Goal: Transaction & Acquisition: Register for event/course

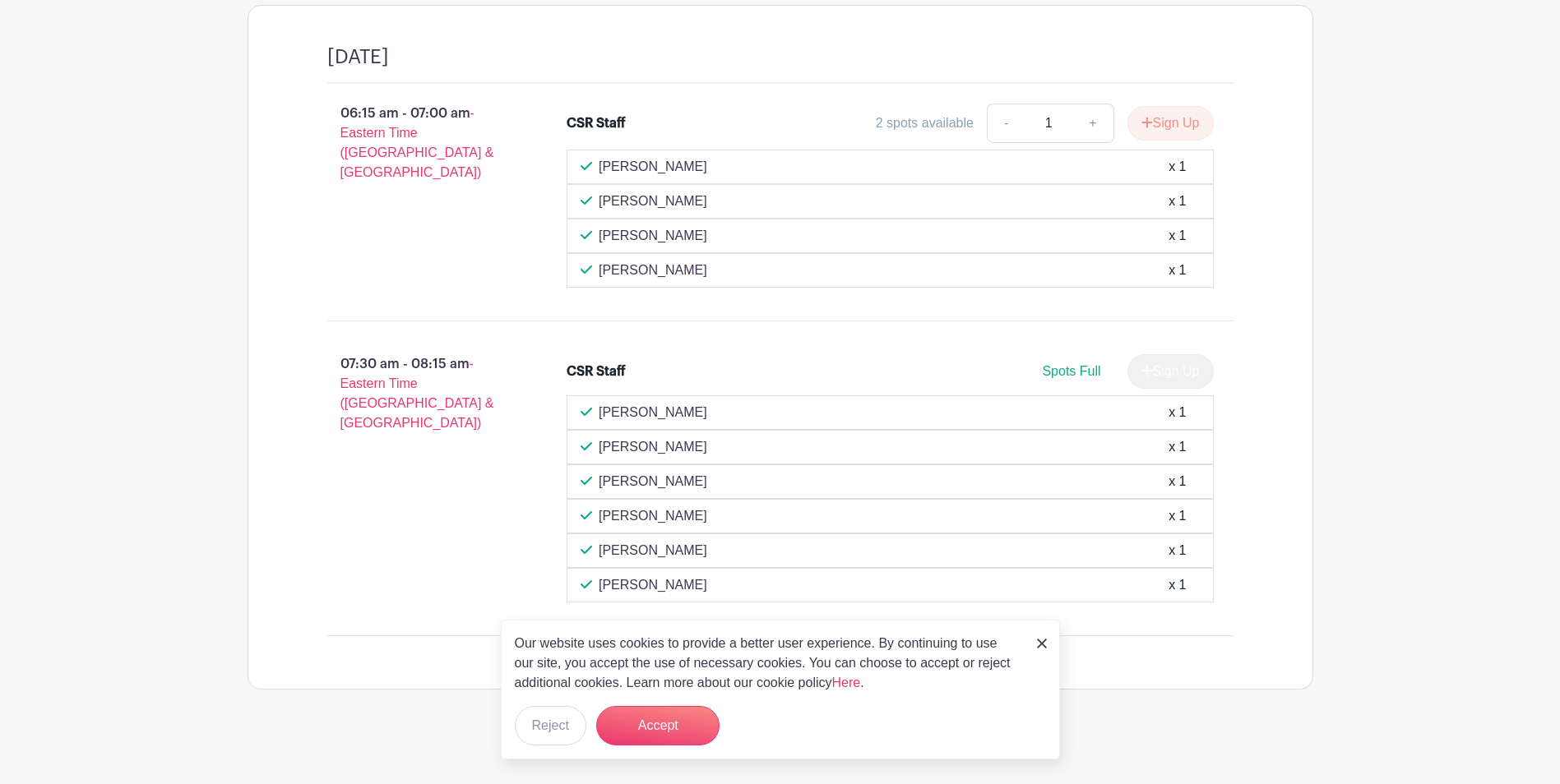
scroll to position [1406, 0]
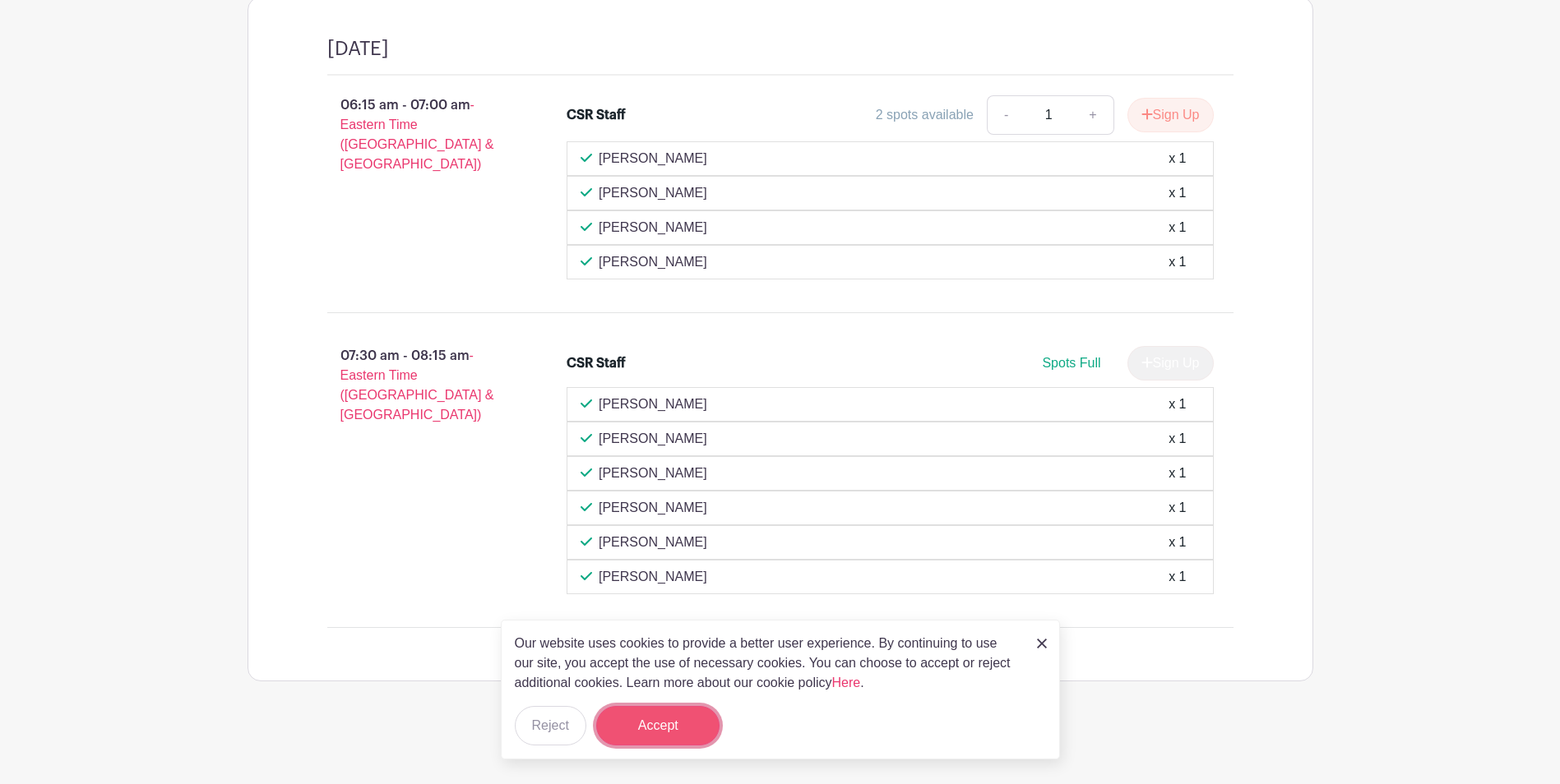
click at [669, 724] on button "Accept" at bounding box center [658, 726] width 123 height 40
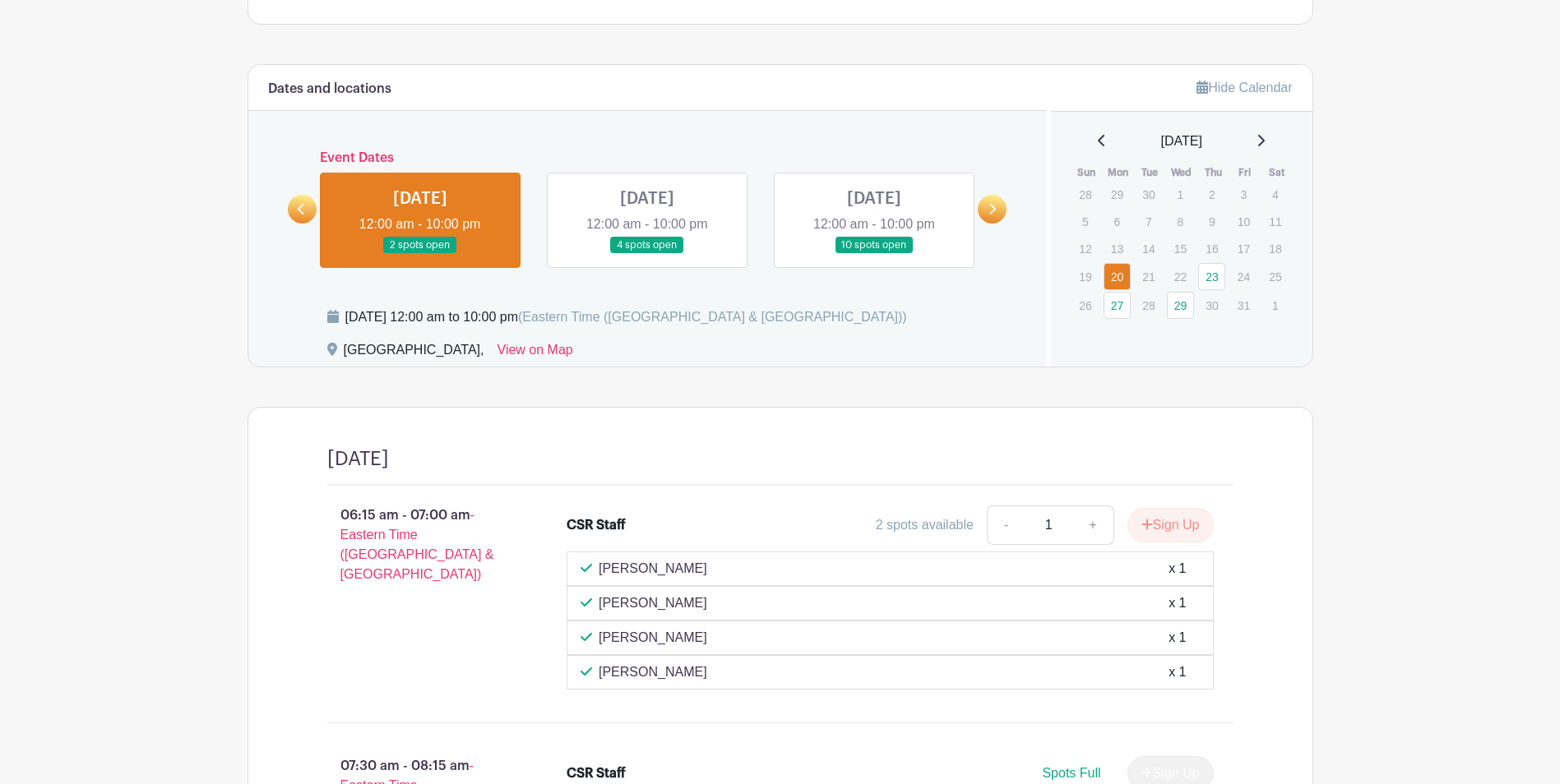
scroll to position [995, 0]
click at [303, 205] on icon at bounding box center [301, 210] width 7 height 12
click at [994, 214] on icon at bounding box center [992, 210] width 7 height 12
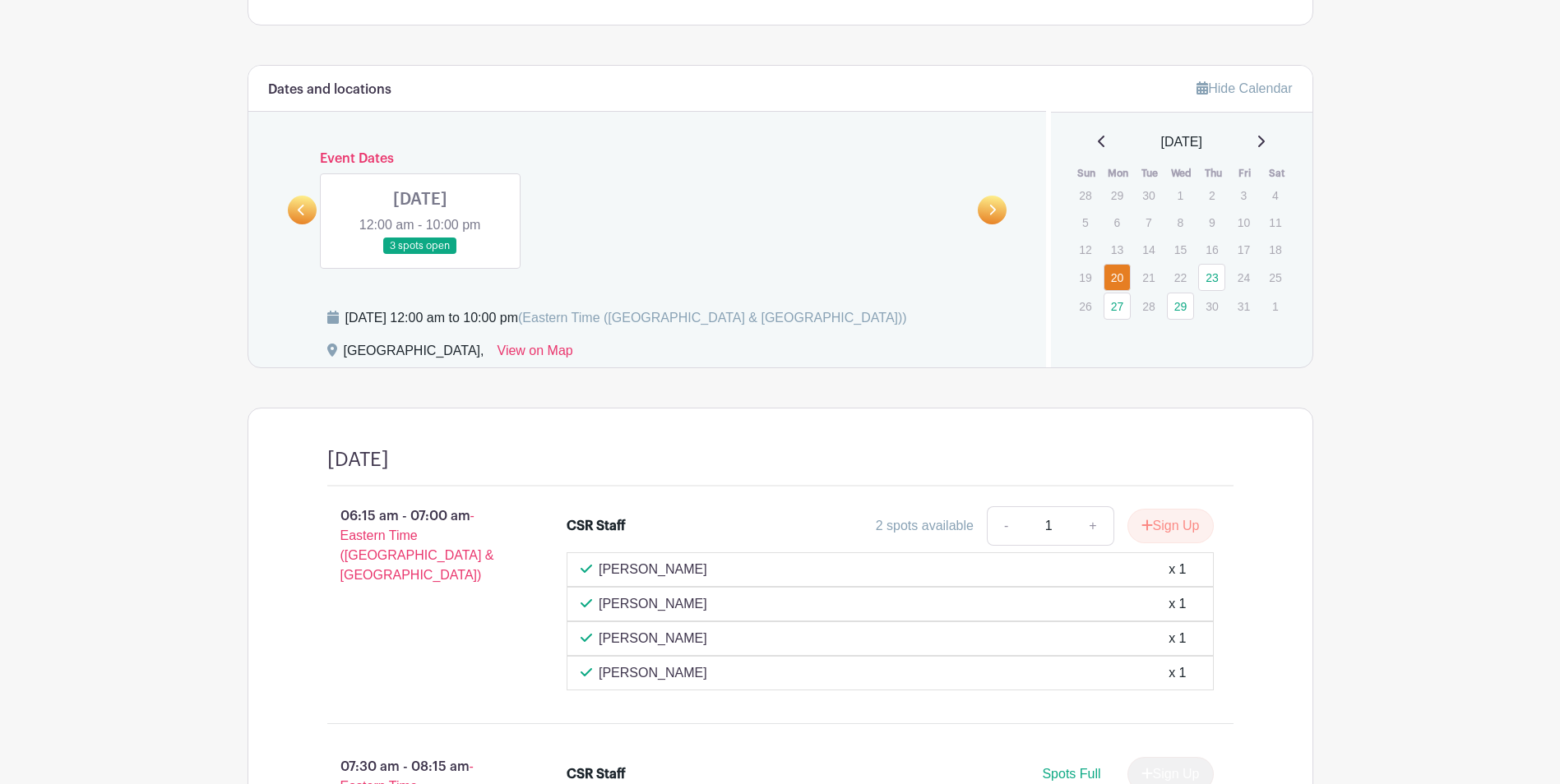
click at [302, 212] on icon at bounding box center [301, 210] width 7 height 12
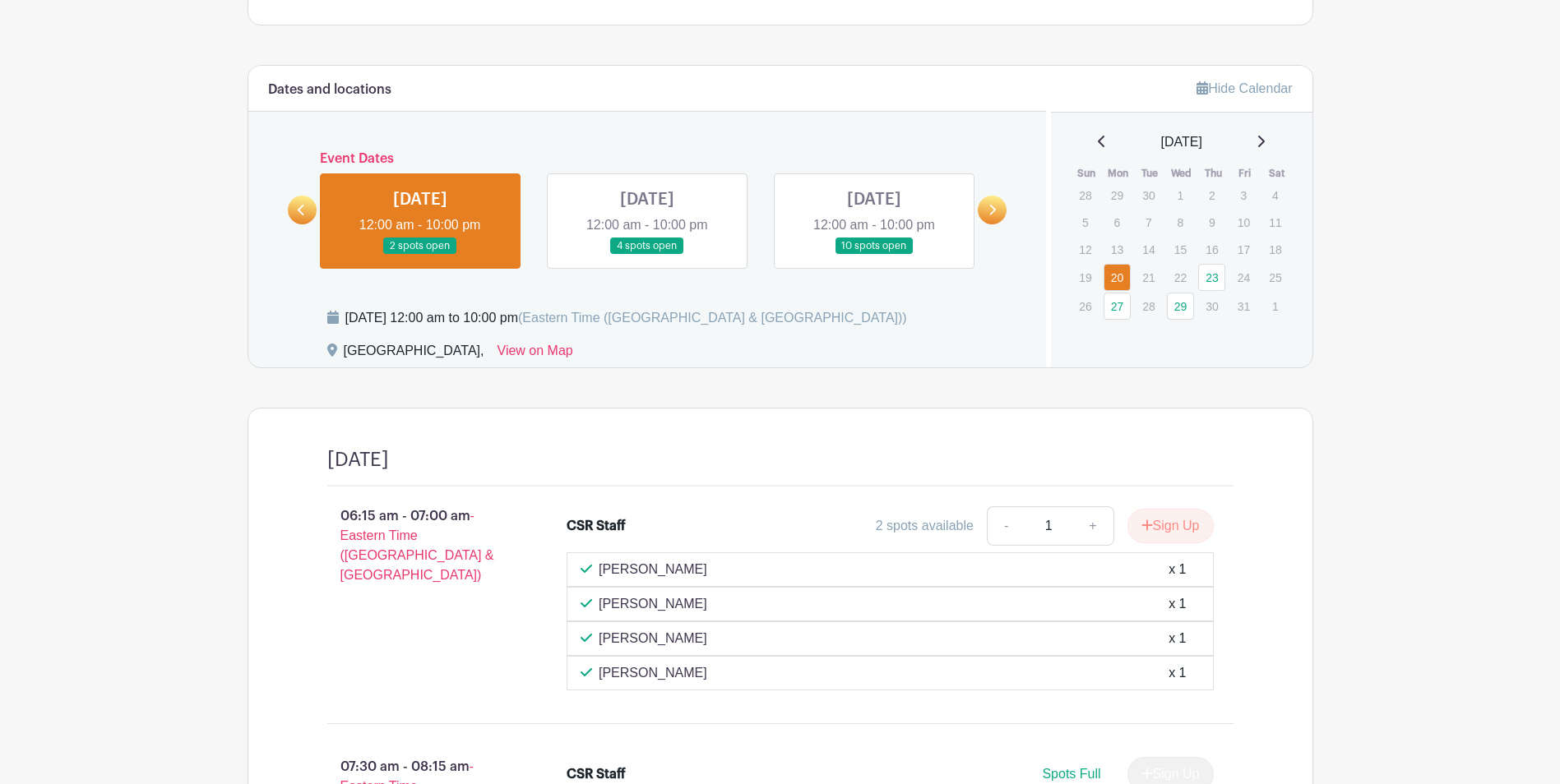
click at [647, 255] on link at bounding box center [647, 255] width 0 height 0
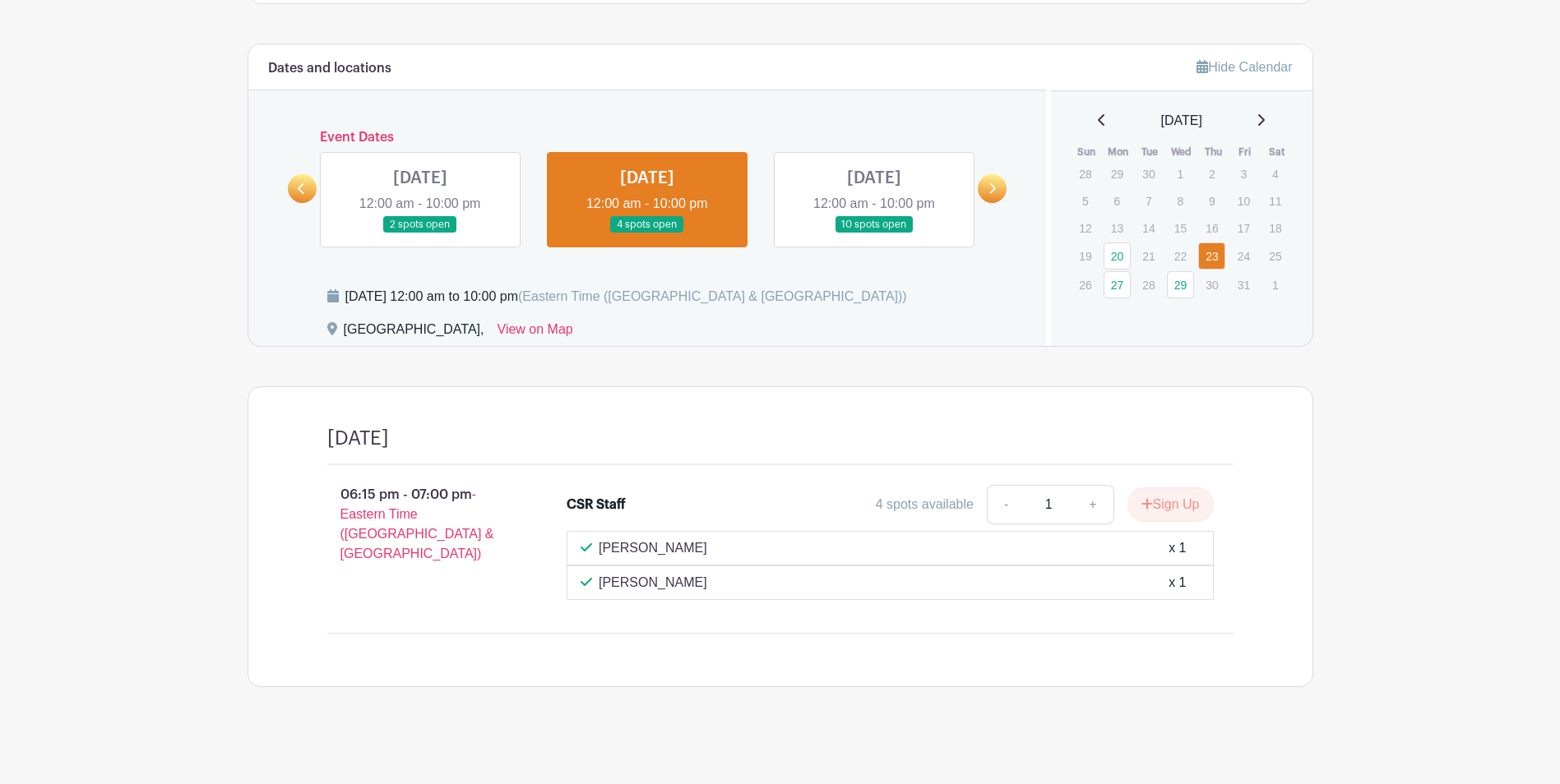
scroll to position [1022, 0]
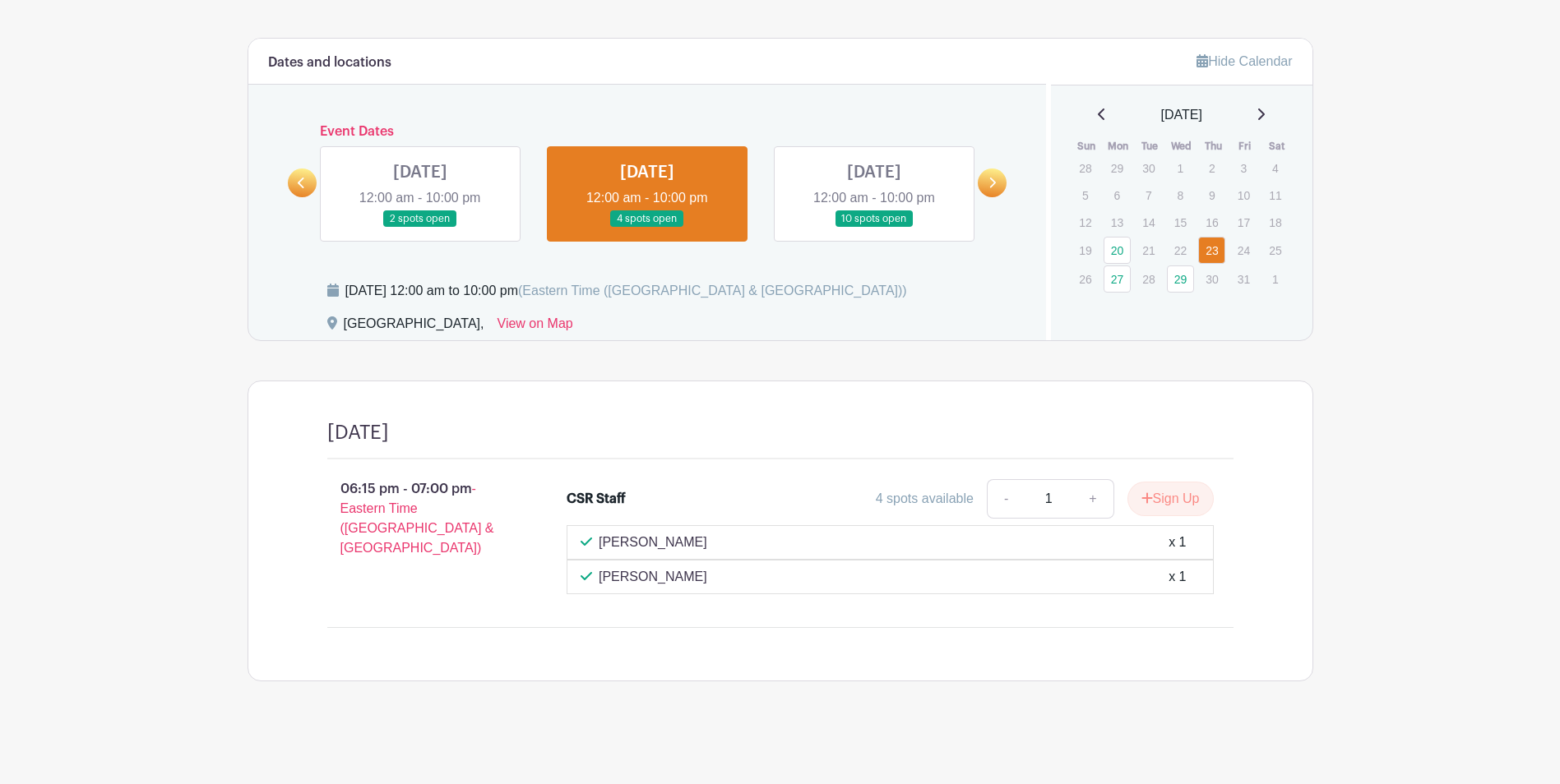
click at [874, 227] on link at bounding box center [874, 227] width 0 height 0
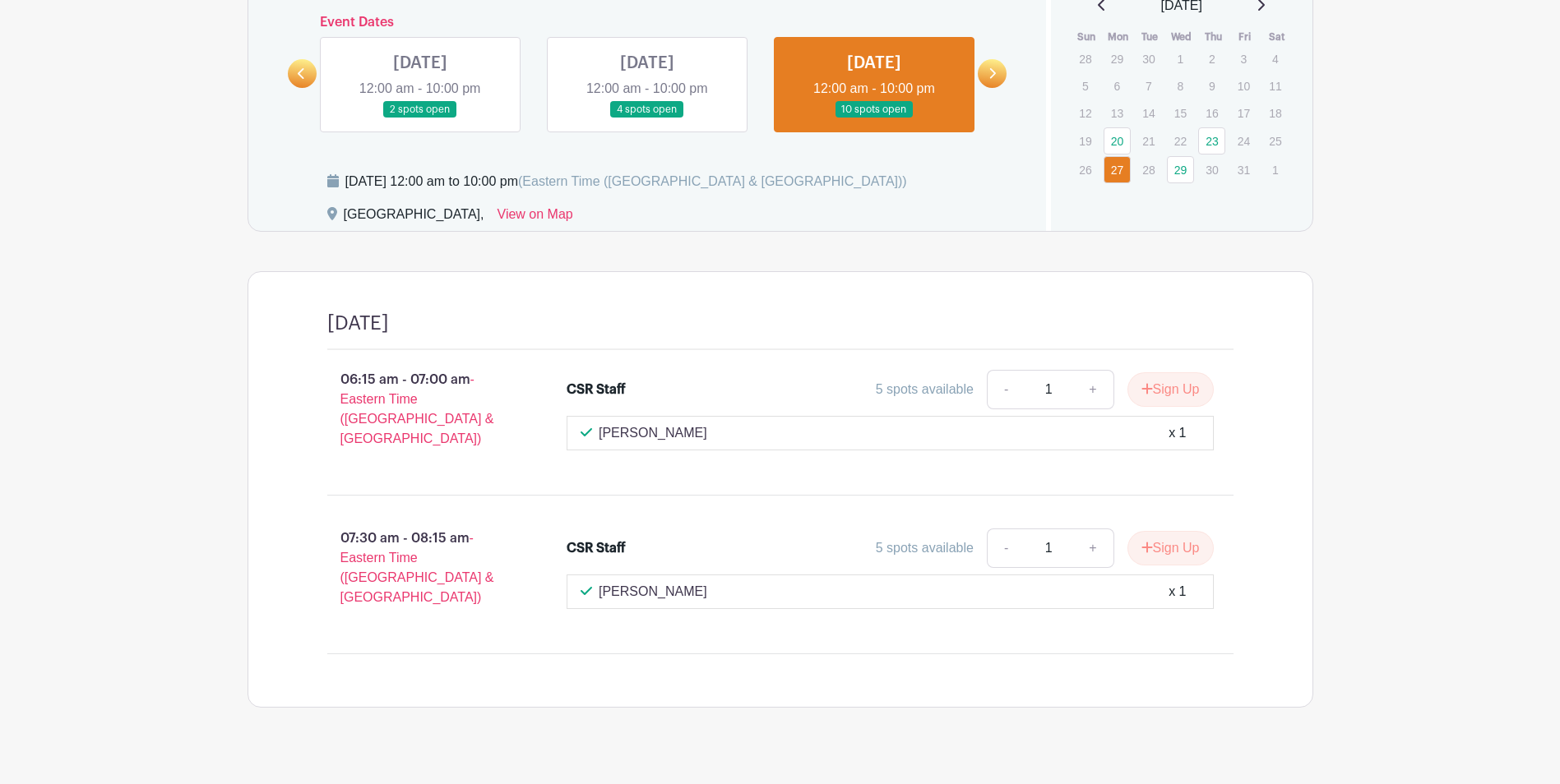
scroll to position [1135, 0]
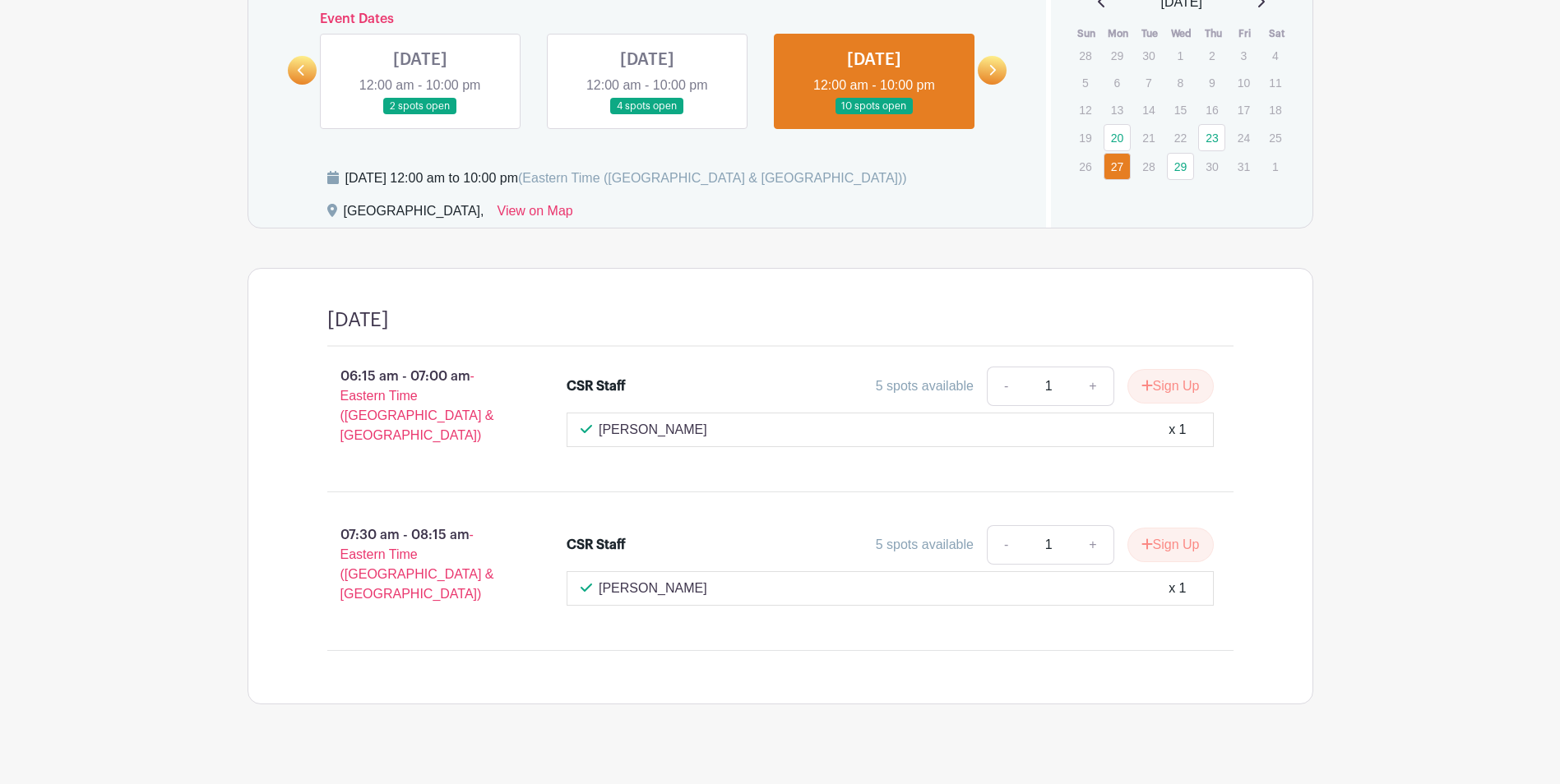
click at [989, 68] on icon at bounding box center [992, 70] width 7 height 12
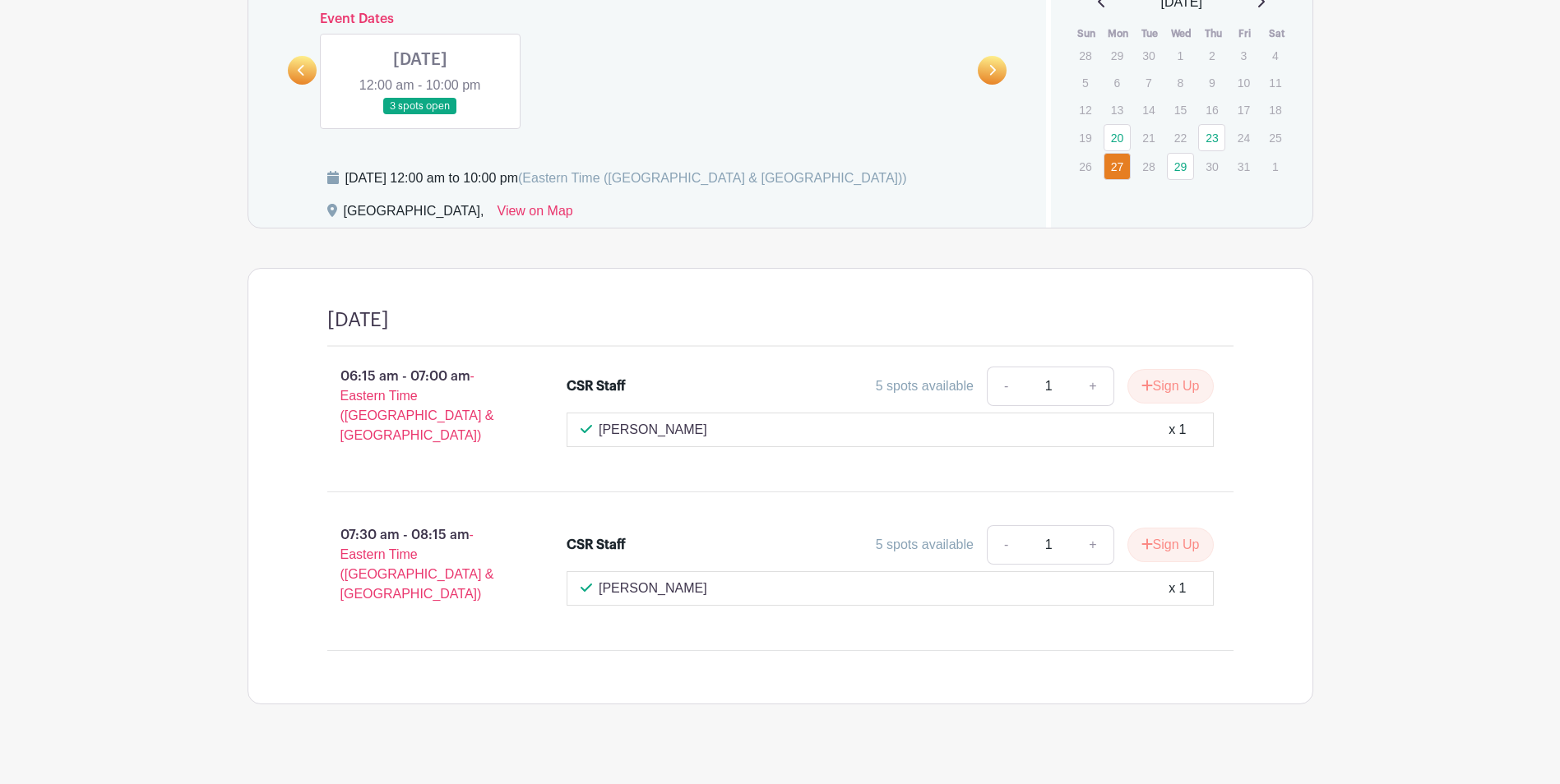
click at [420, 115] on link at bounding box center [420, 115] width 0 height 0
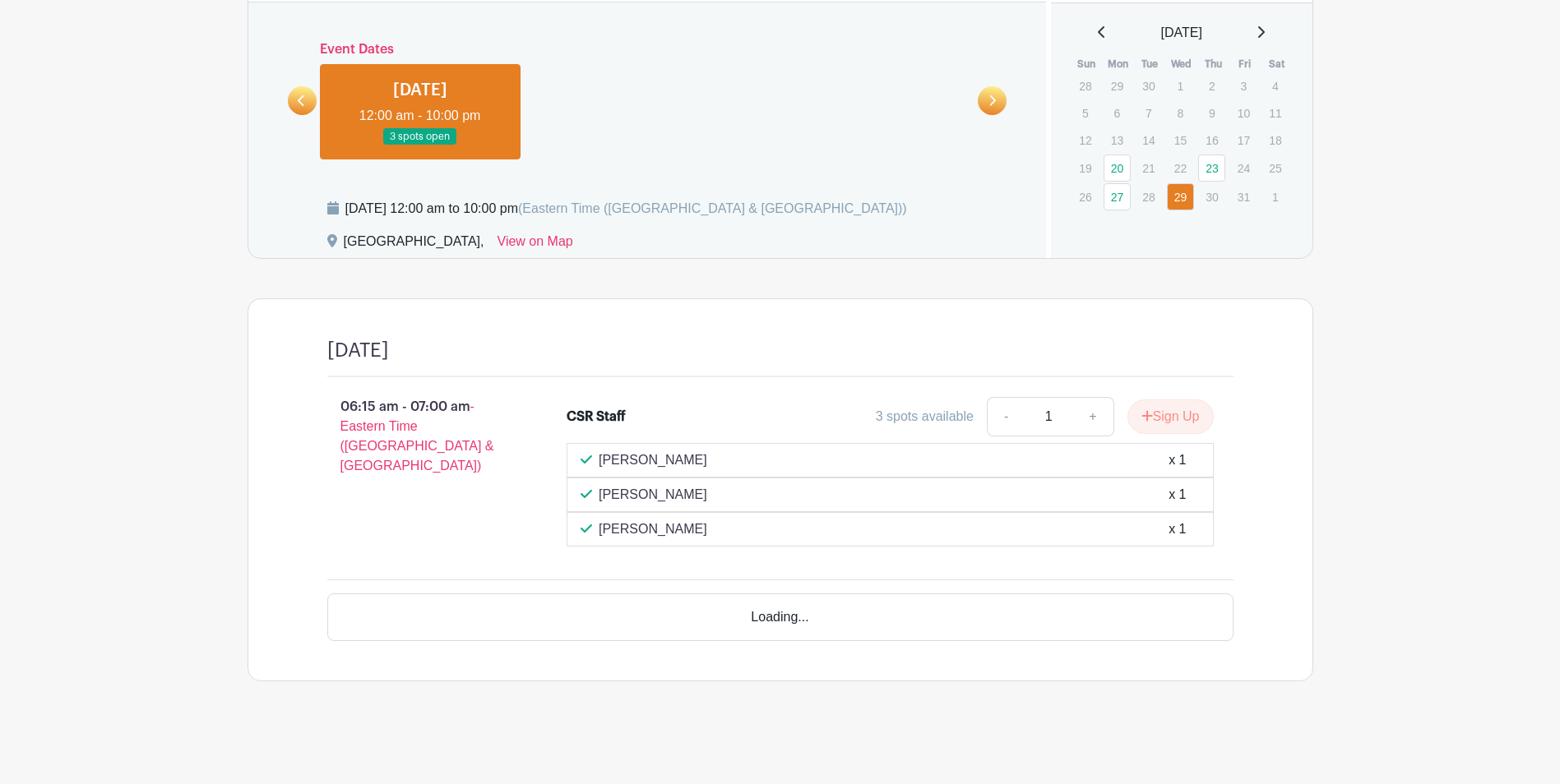
scroll to position [1056, 0]
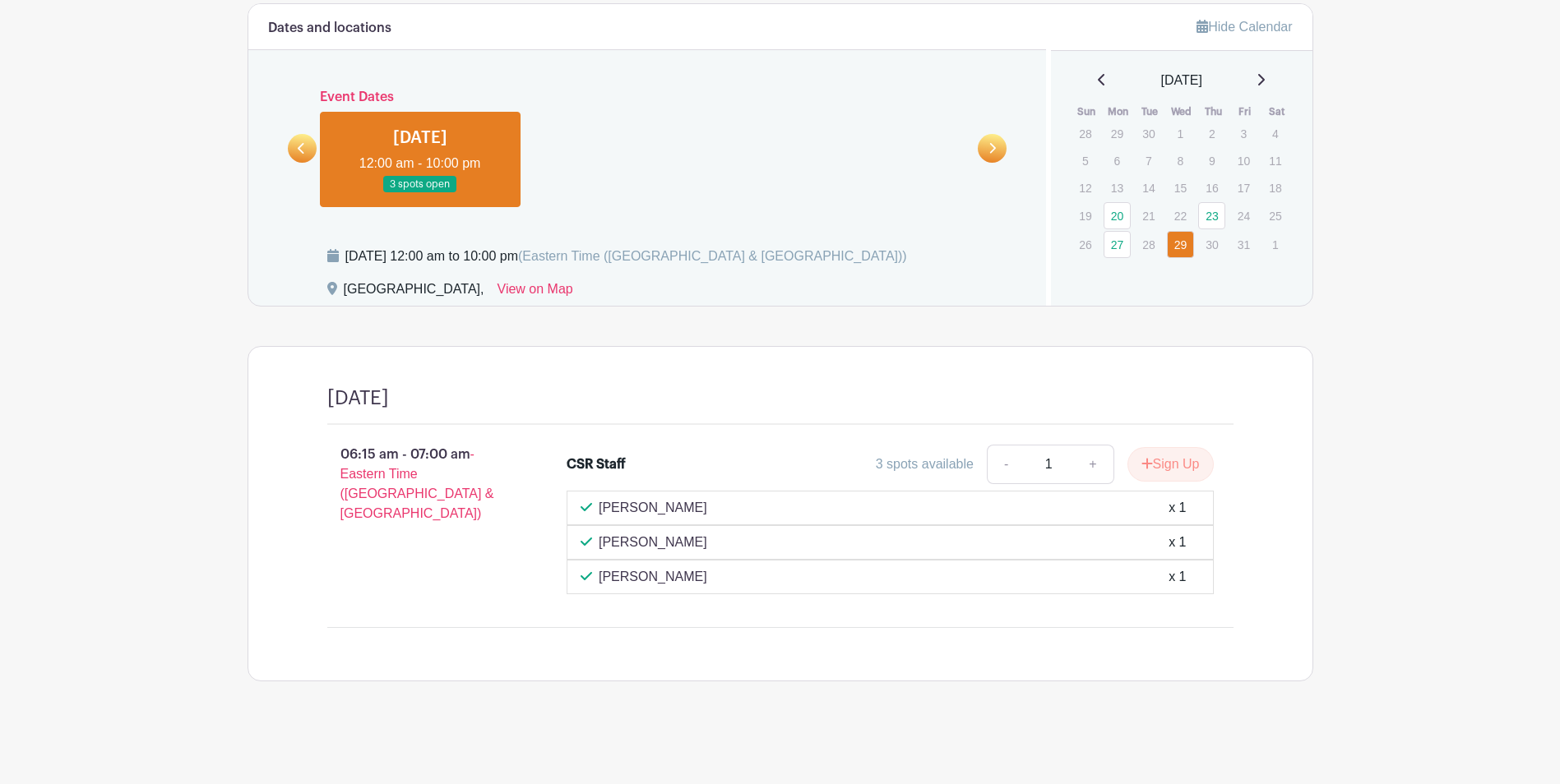
click at [306, 157] on link at bounding box center [302, 148] width 29 height 29
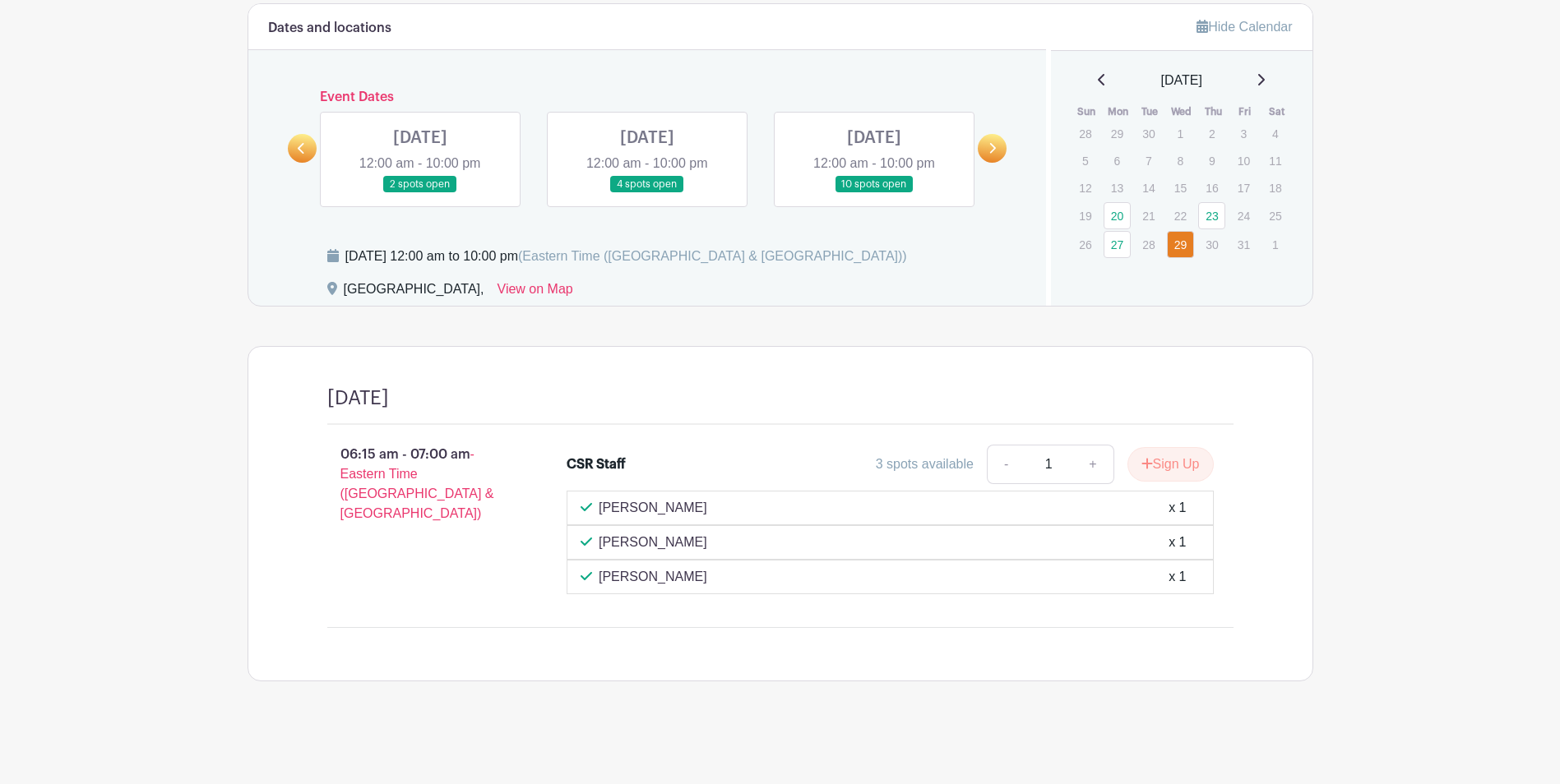
click at [647, 194] on link at bounding box center [647, 194] width 0 height 0
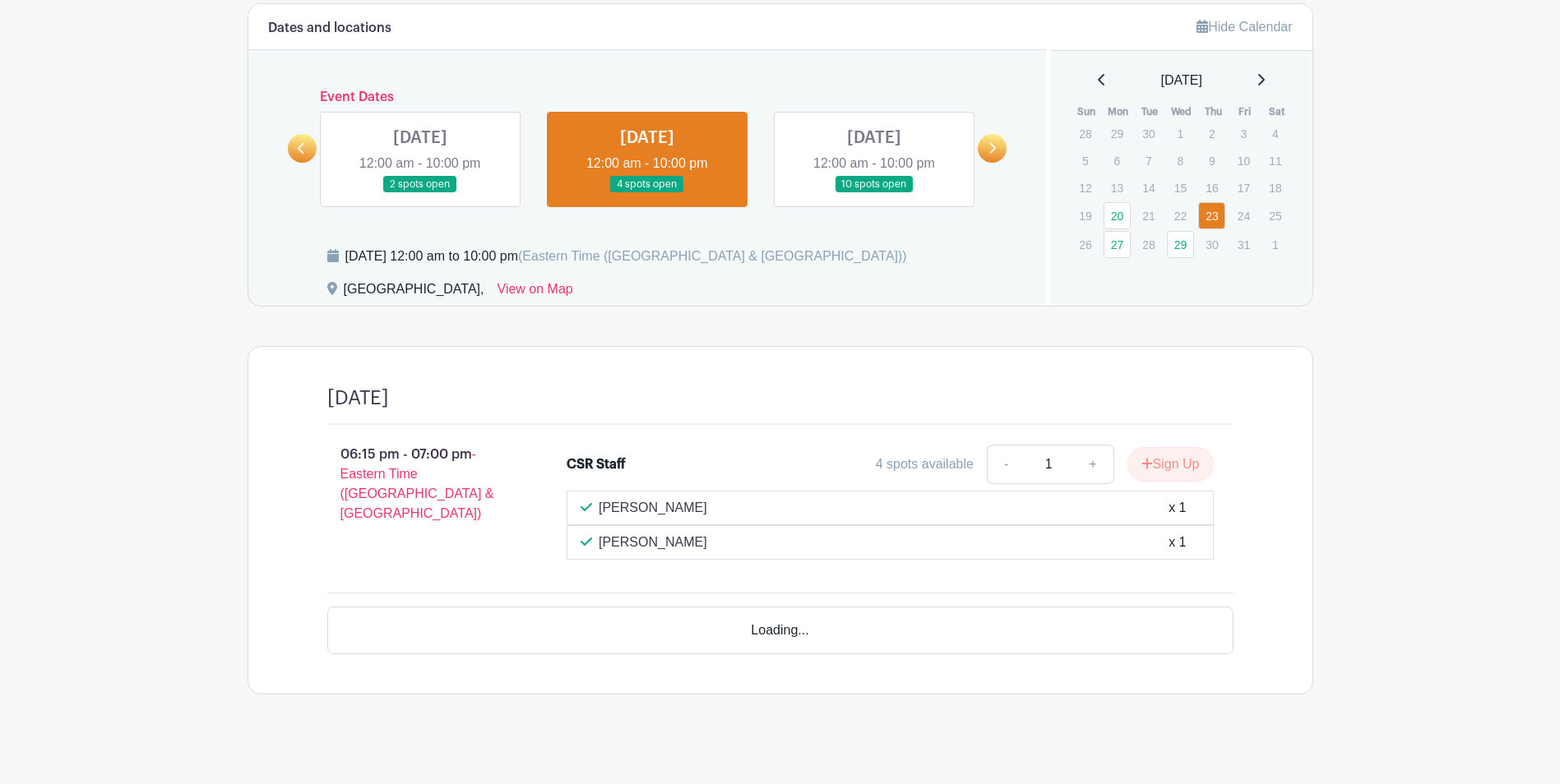
scroll to position [1022, 0]
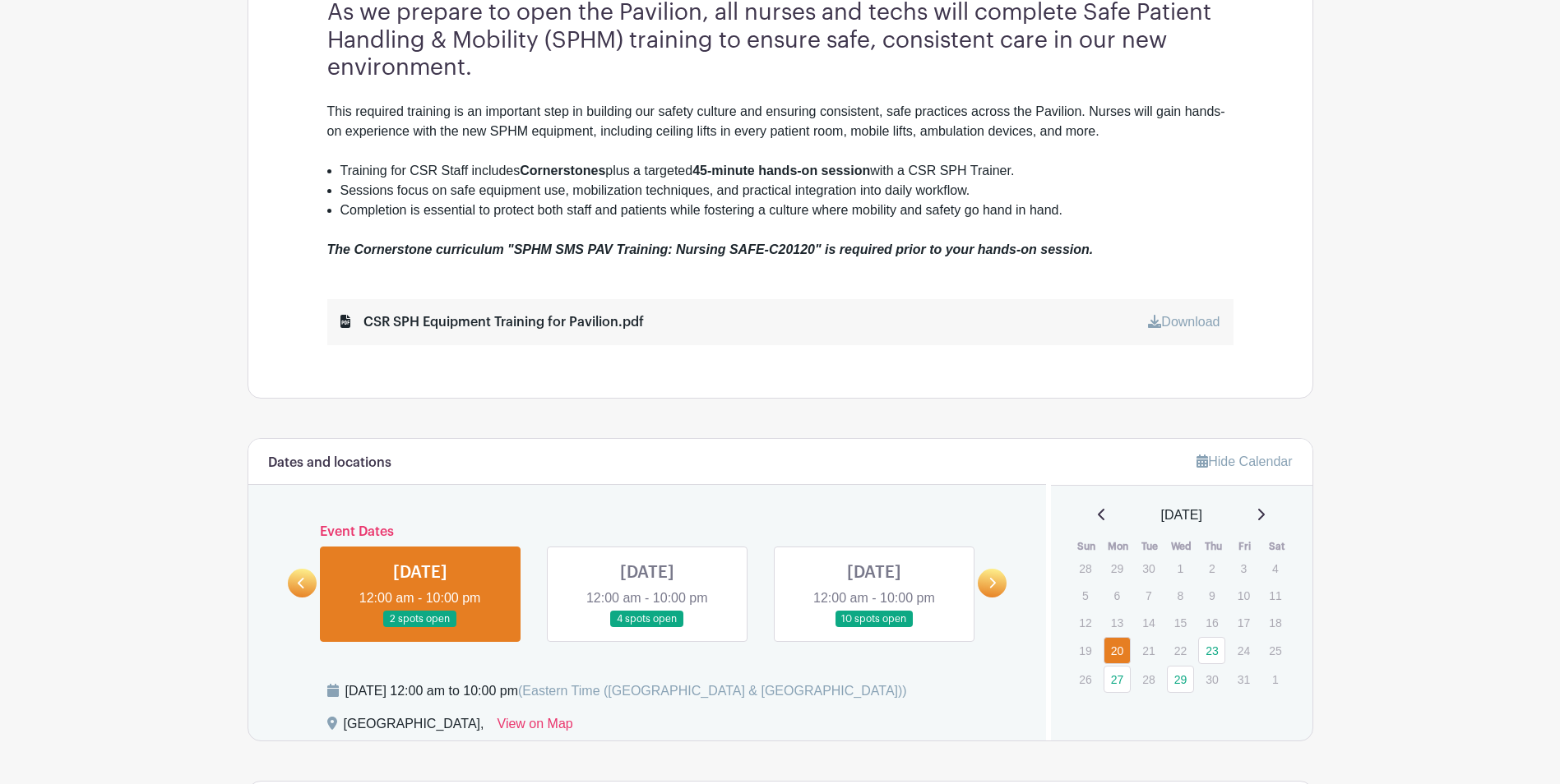
scroll to position [740, 0]
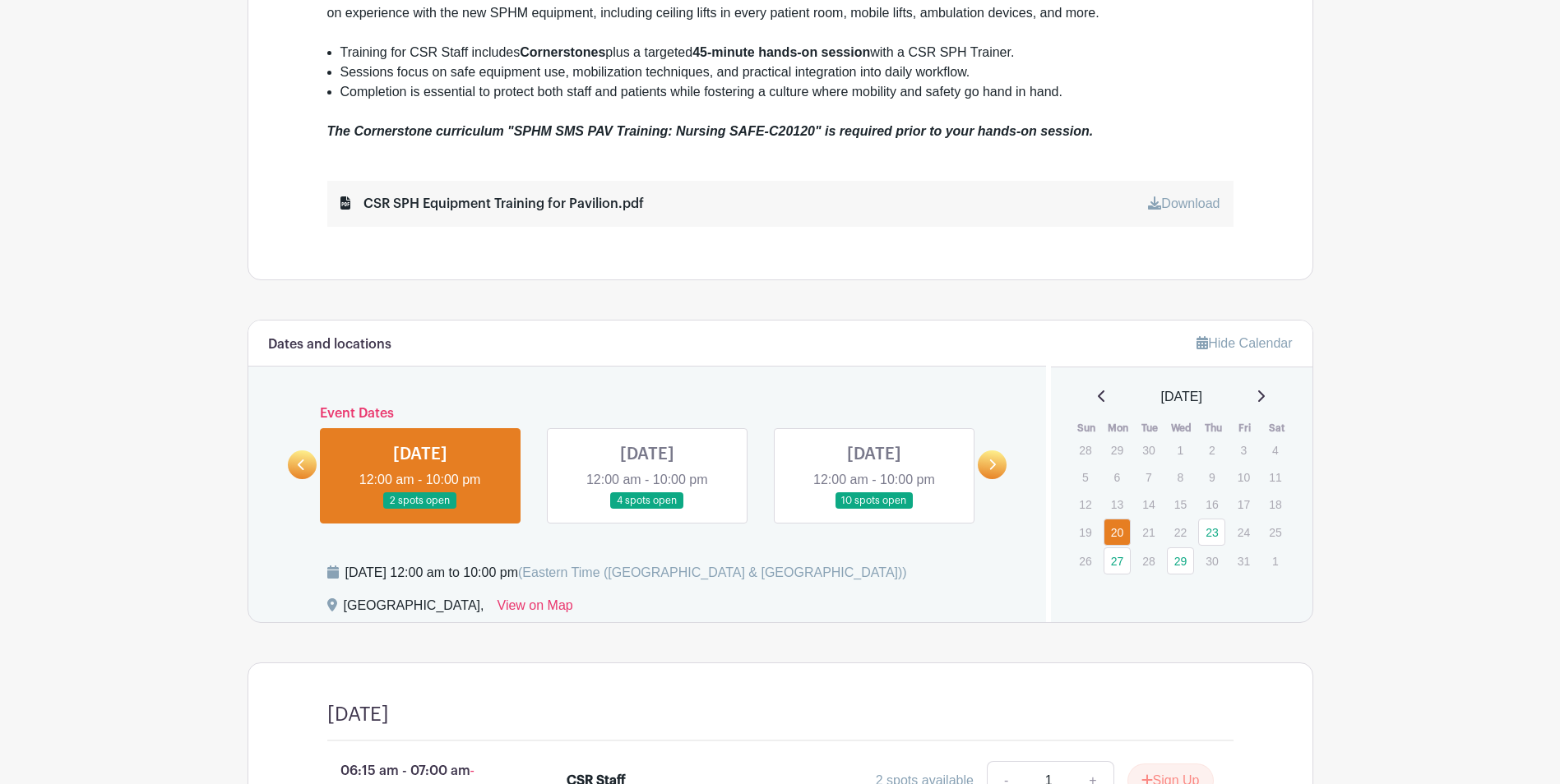
click at [420, 509] on link at bounding box center [420, 509] width 0 height 0
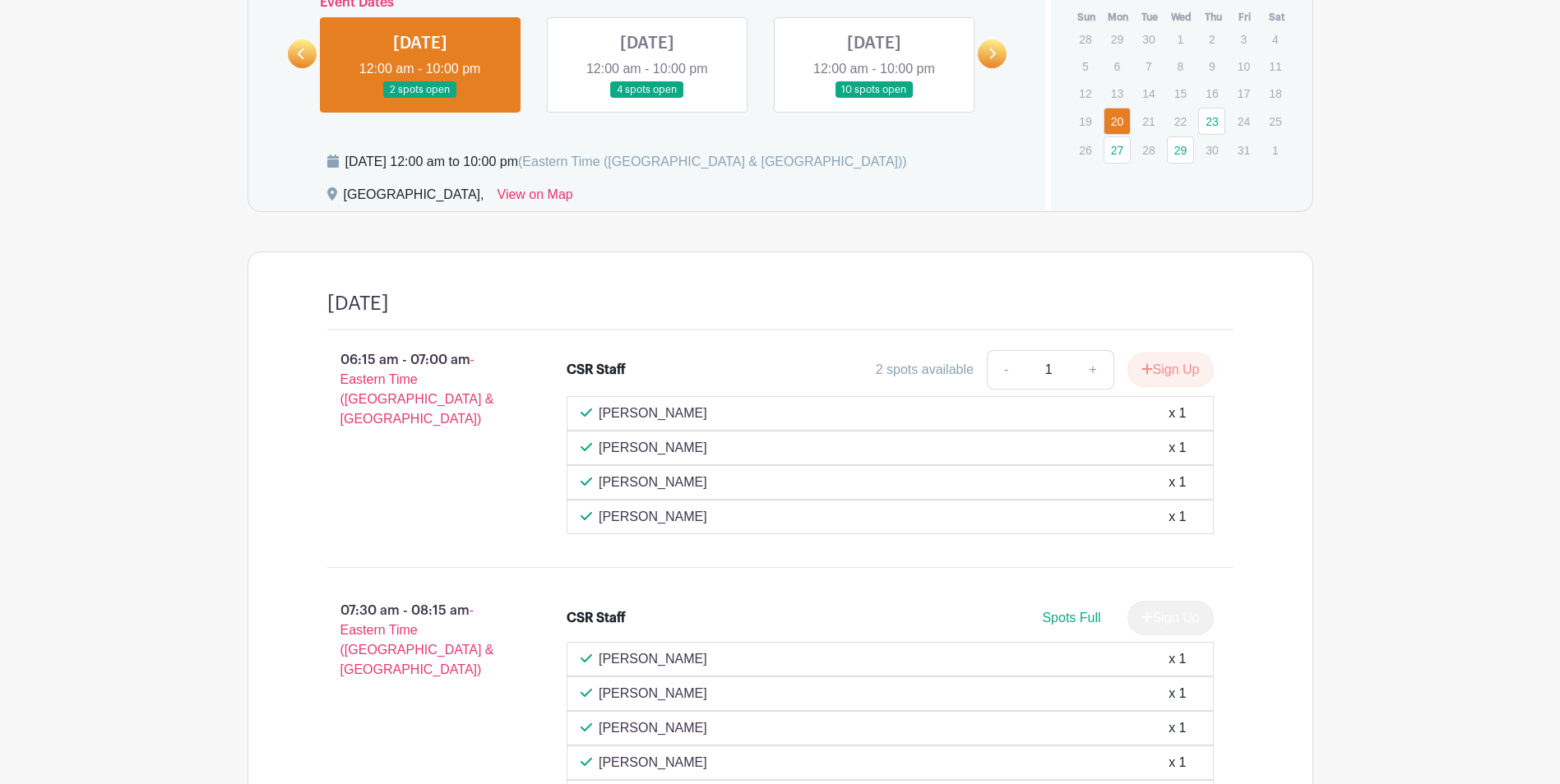
scroll to position [822, 0]
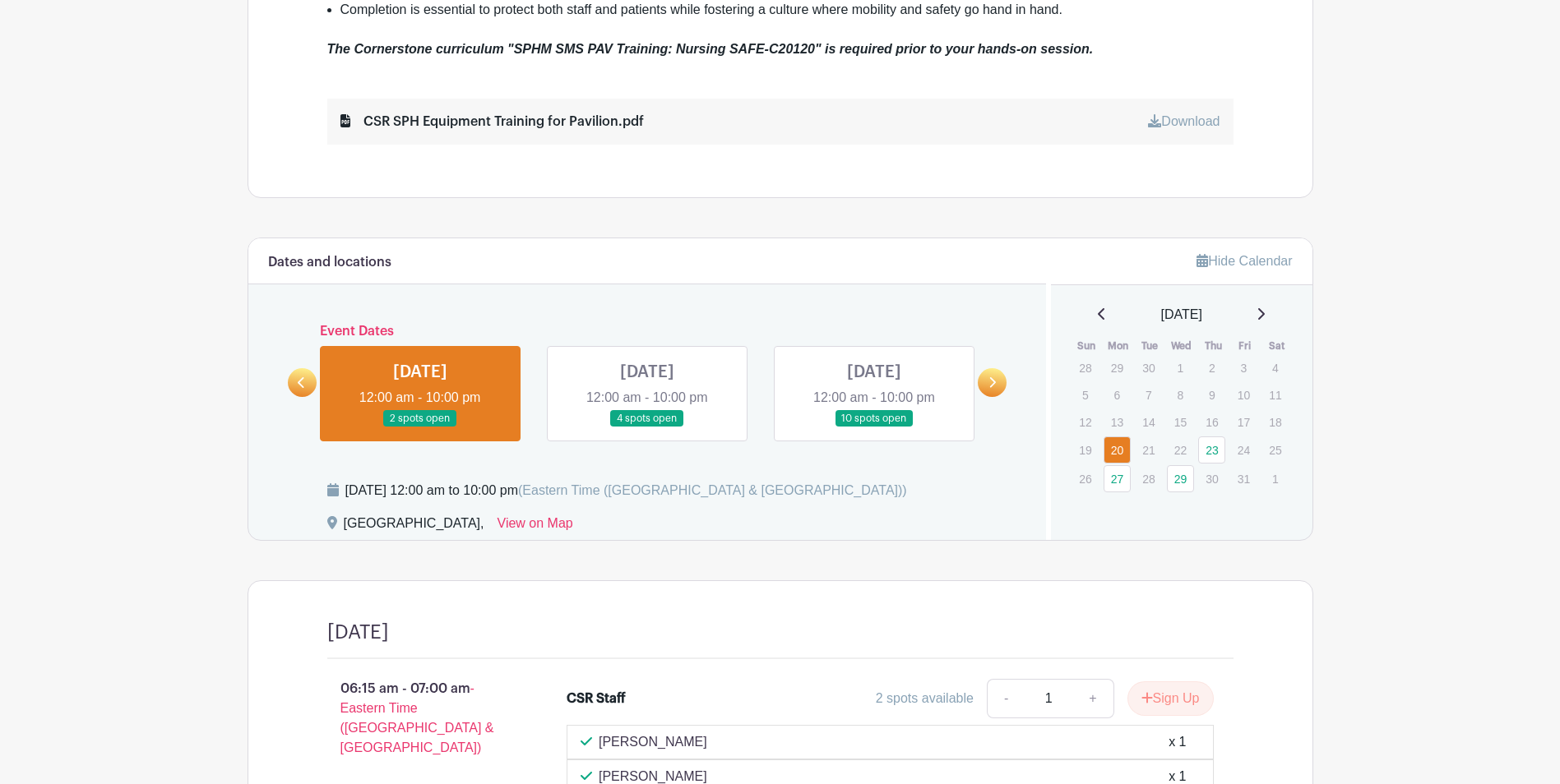
click at [647, 428] on link at bounding box center [647, 428] width 0 height 0
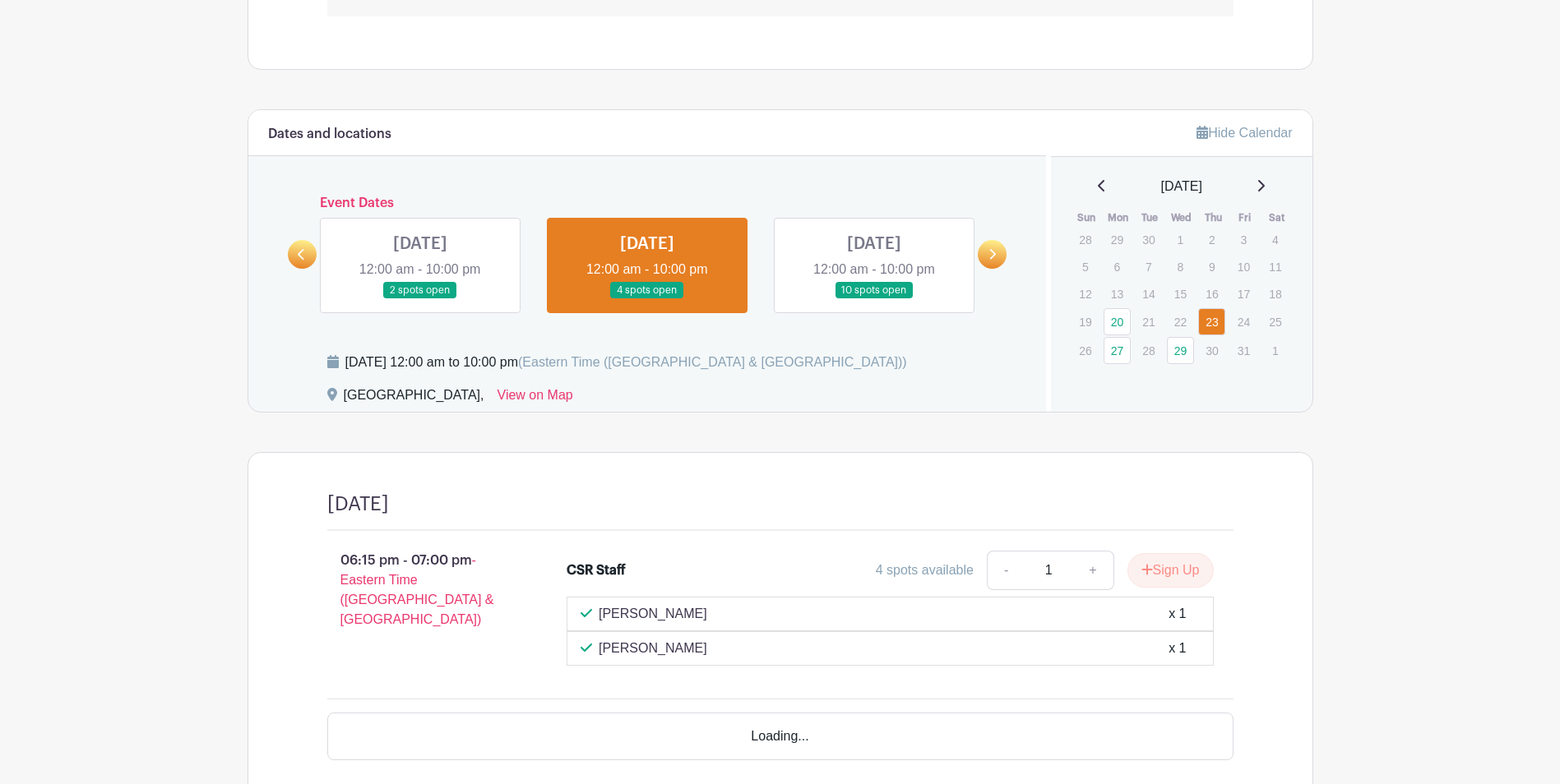
scroll to position [1022, 0]
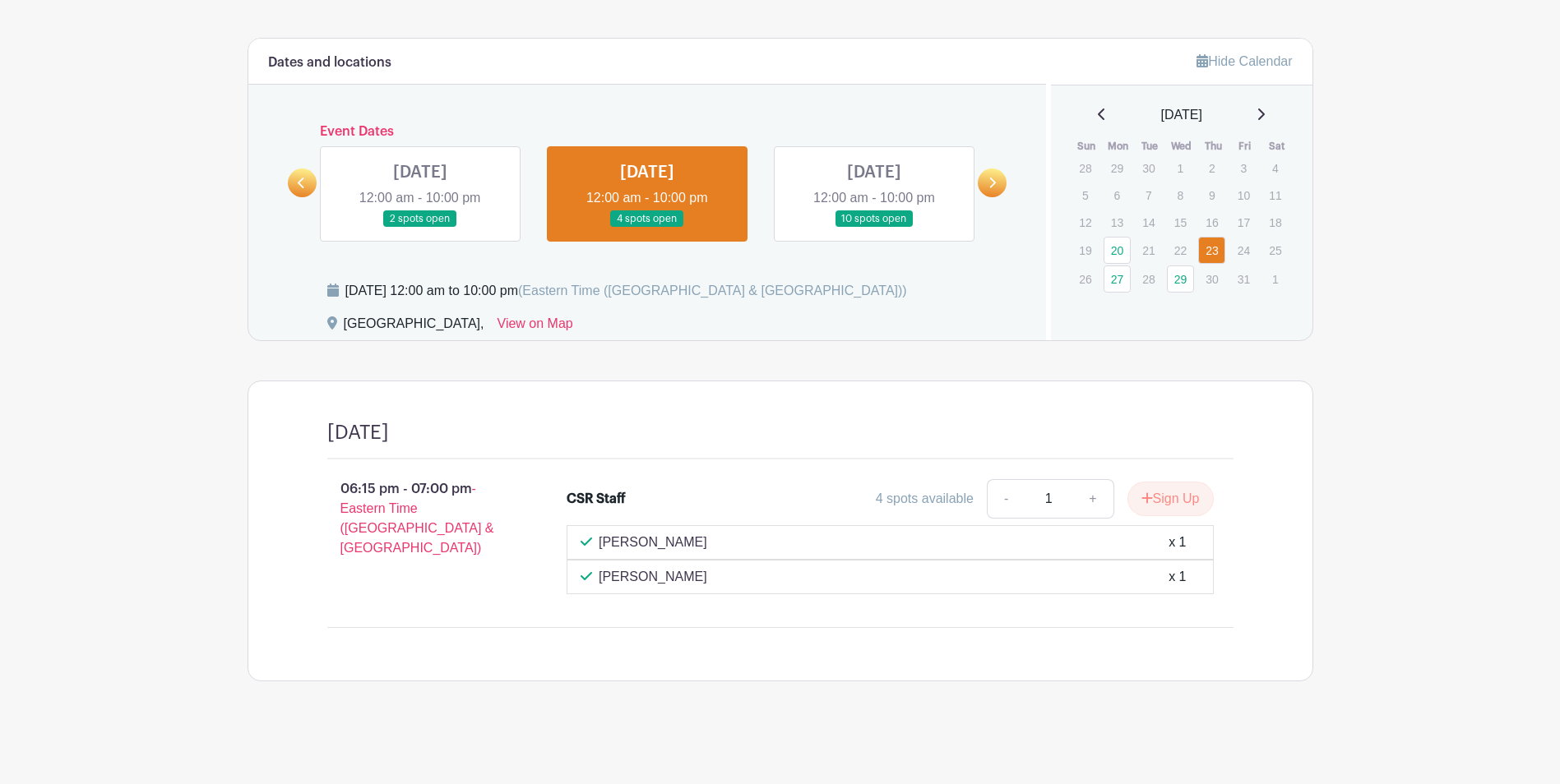
click at [874, 227] on link at bounding box center [874, 227] width 0 height 0
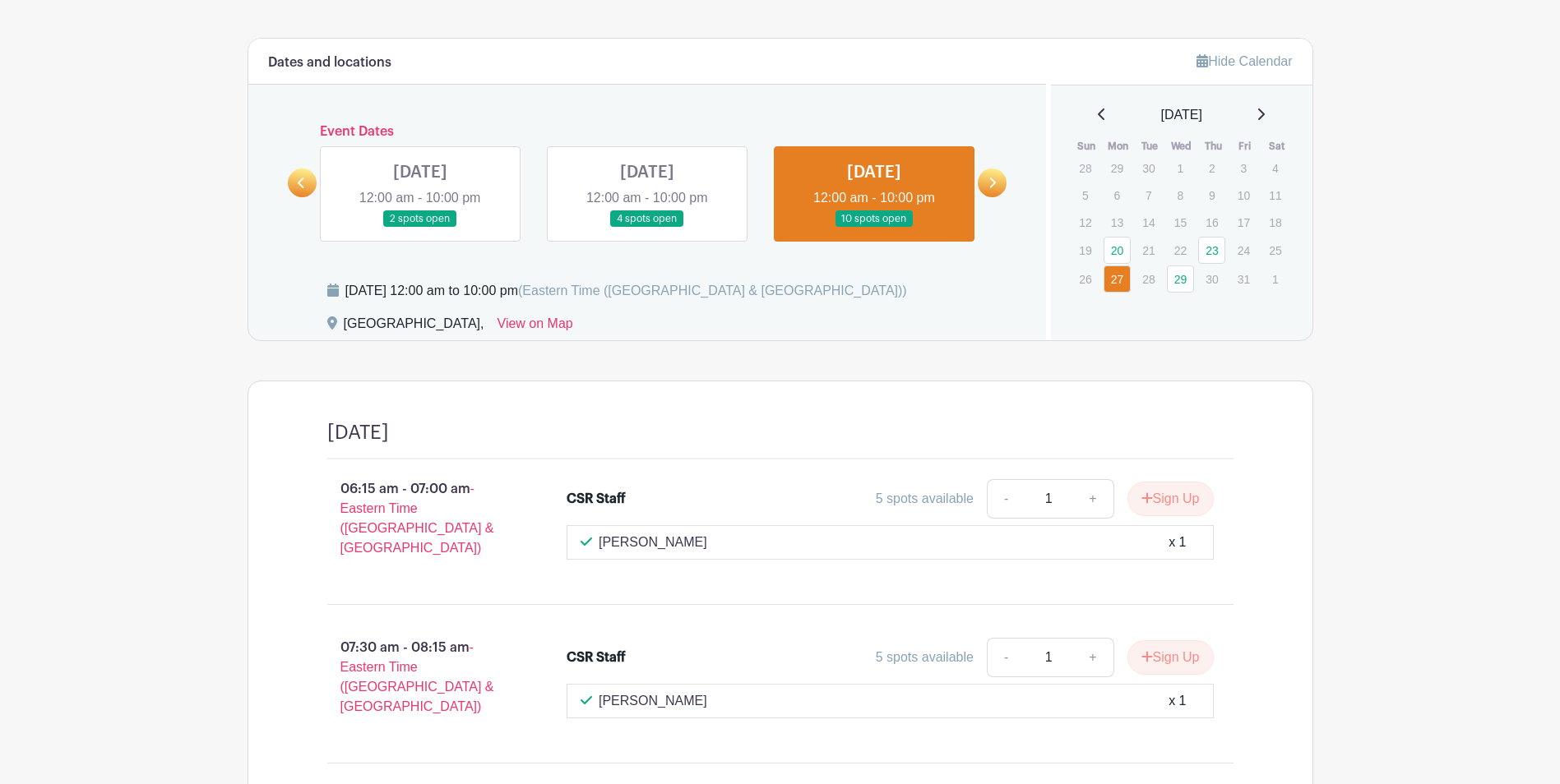
click at [988, 182] on icon at bounding box center [992, 183] width 7 height 12
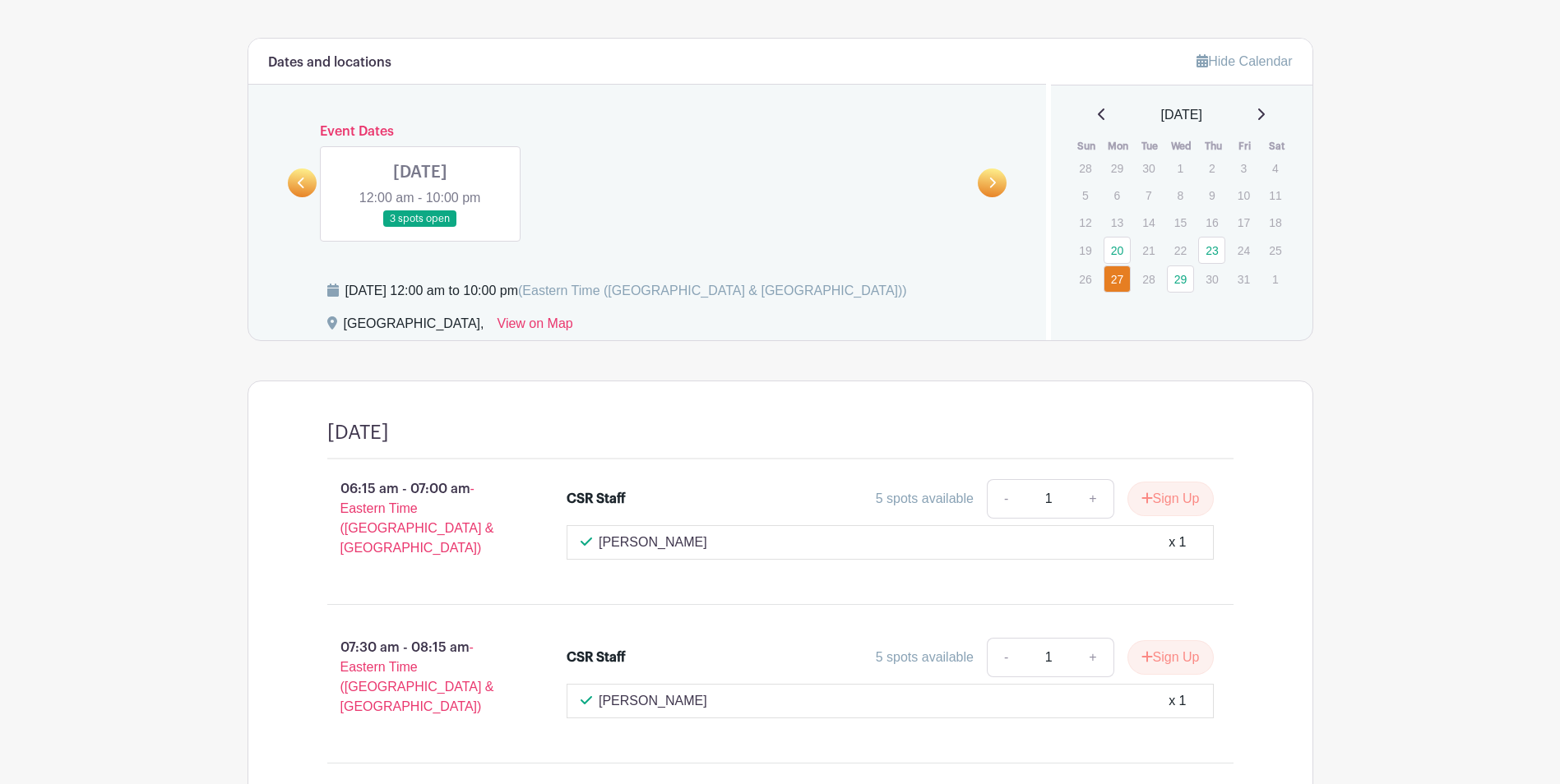
click at [420, 227] on link at bounding box center [420, 227] width 0 height 0
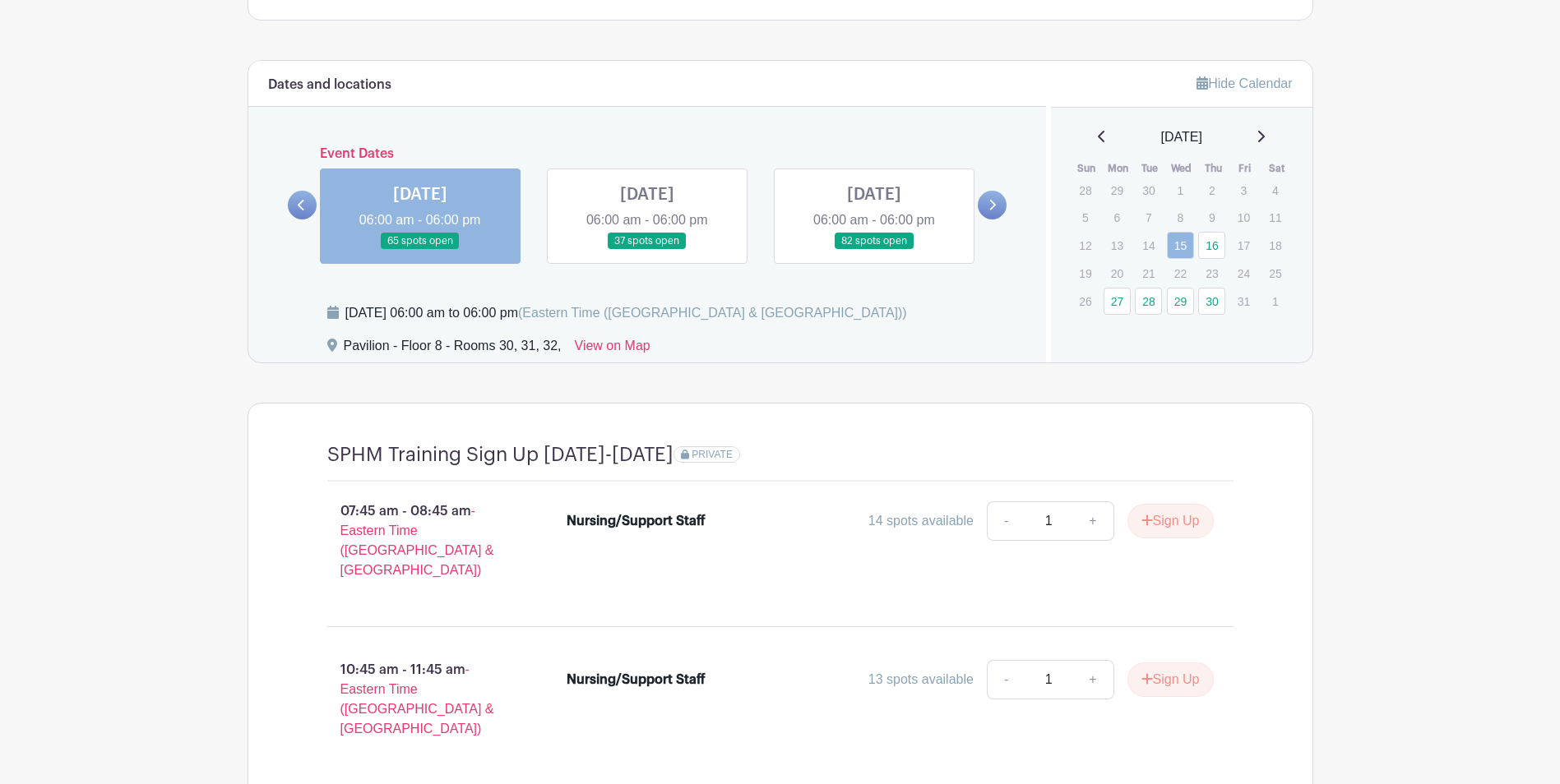
scroll to position [1202, 0]
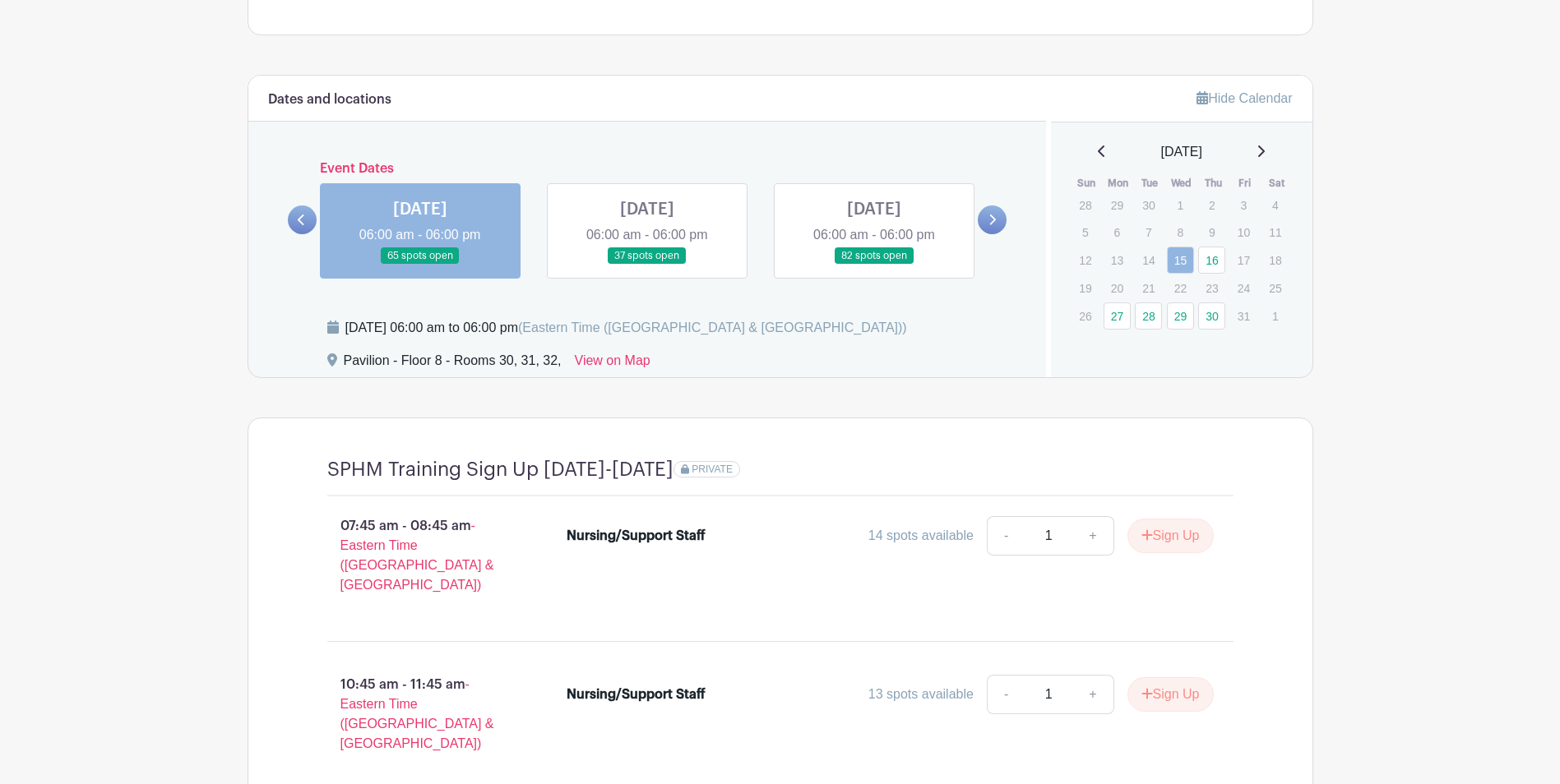
click at [647, 265] on link at bounding box center [647, 265] width 0 height 0
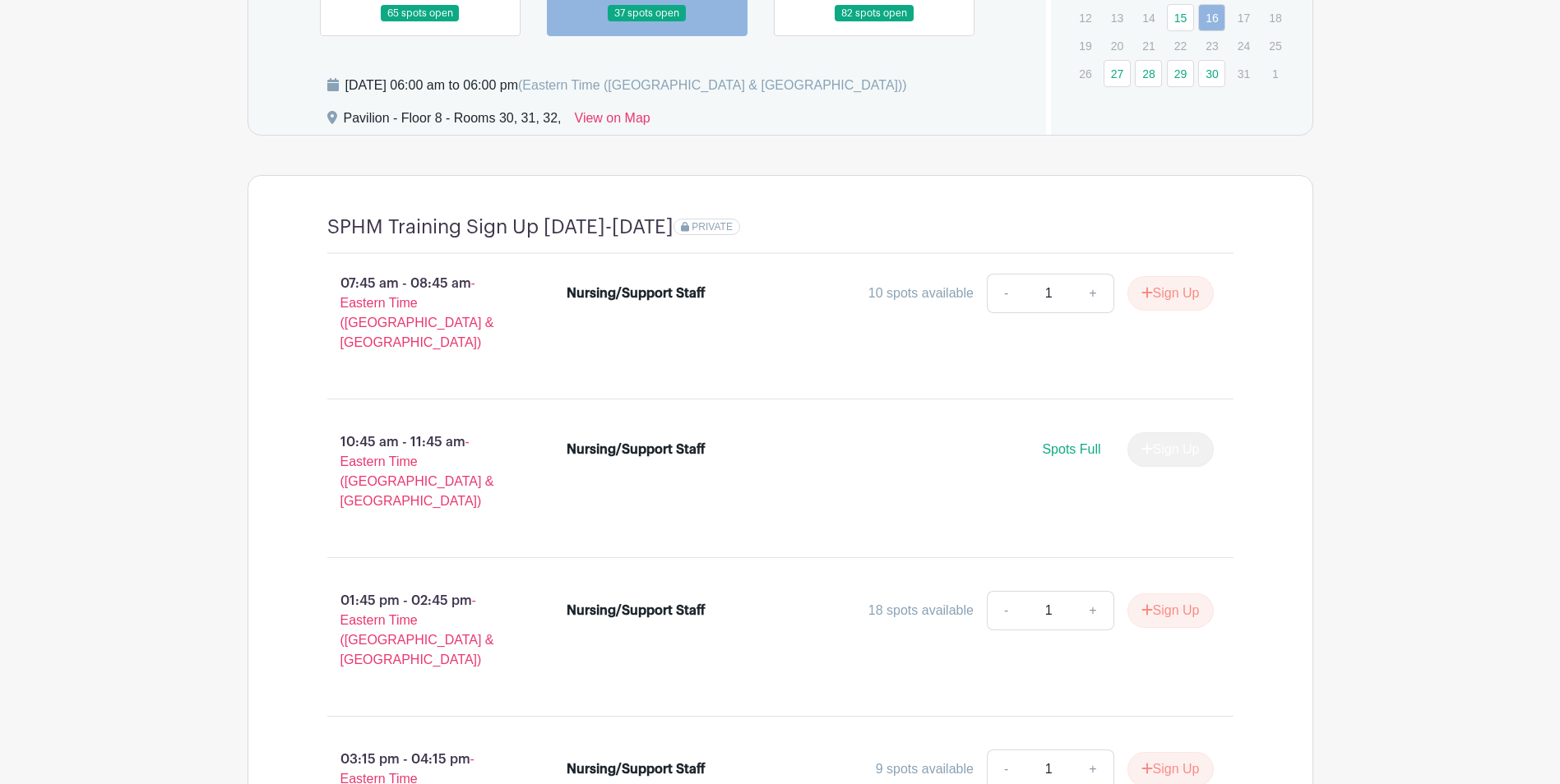
scroll to position [1284, 0]
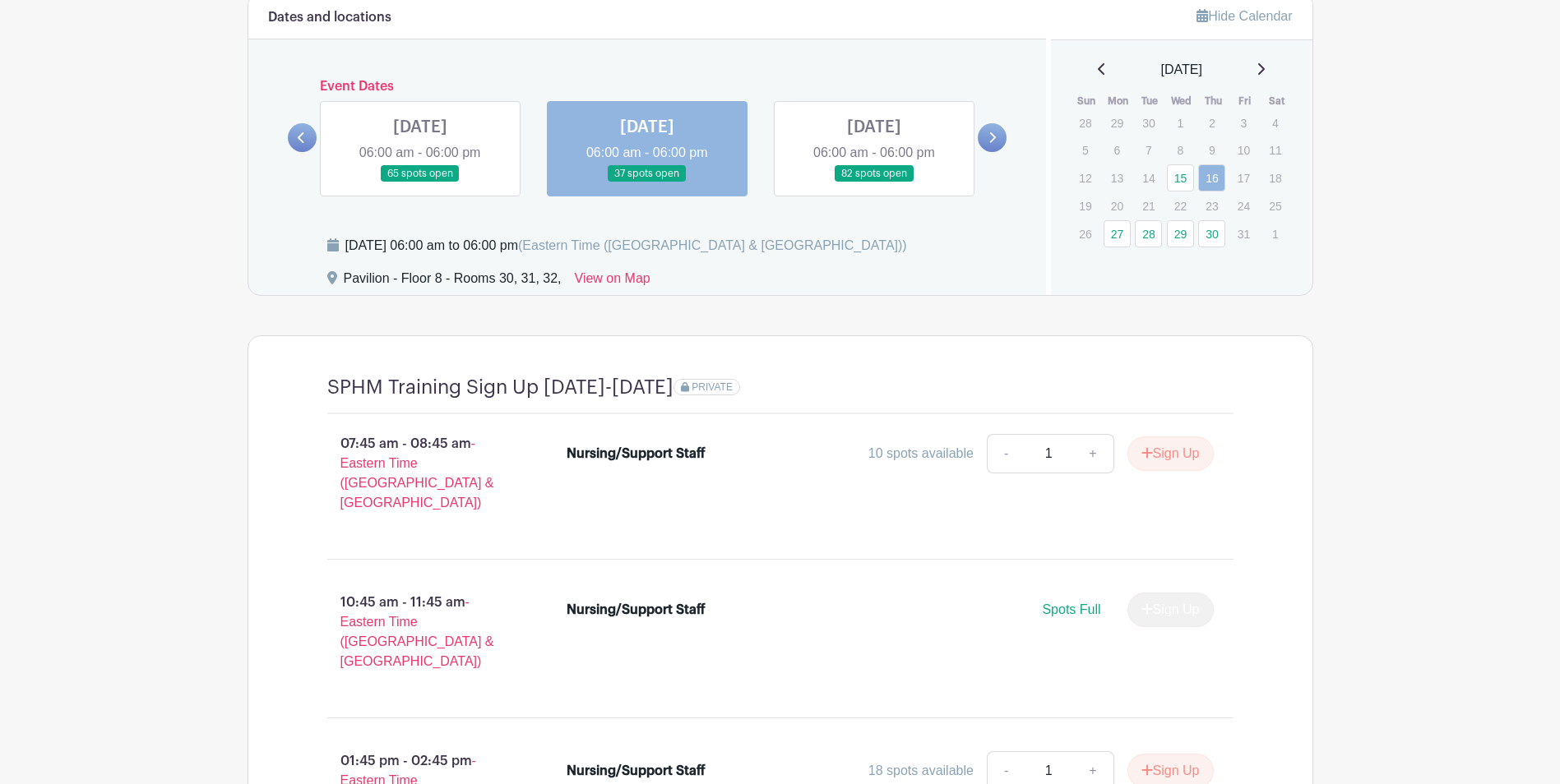
click at [420, 183] on link at bounding box center [420, 183] width 0 height 0
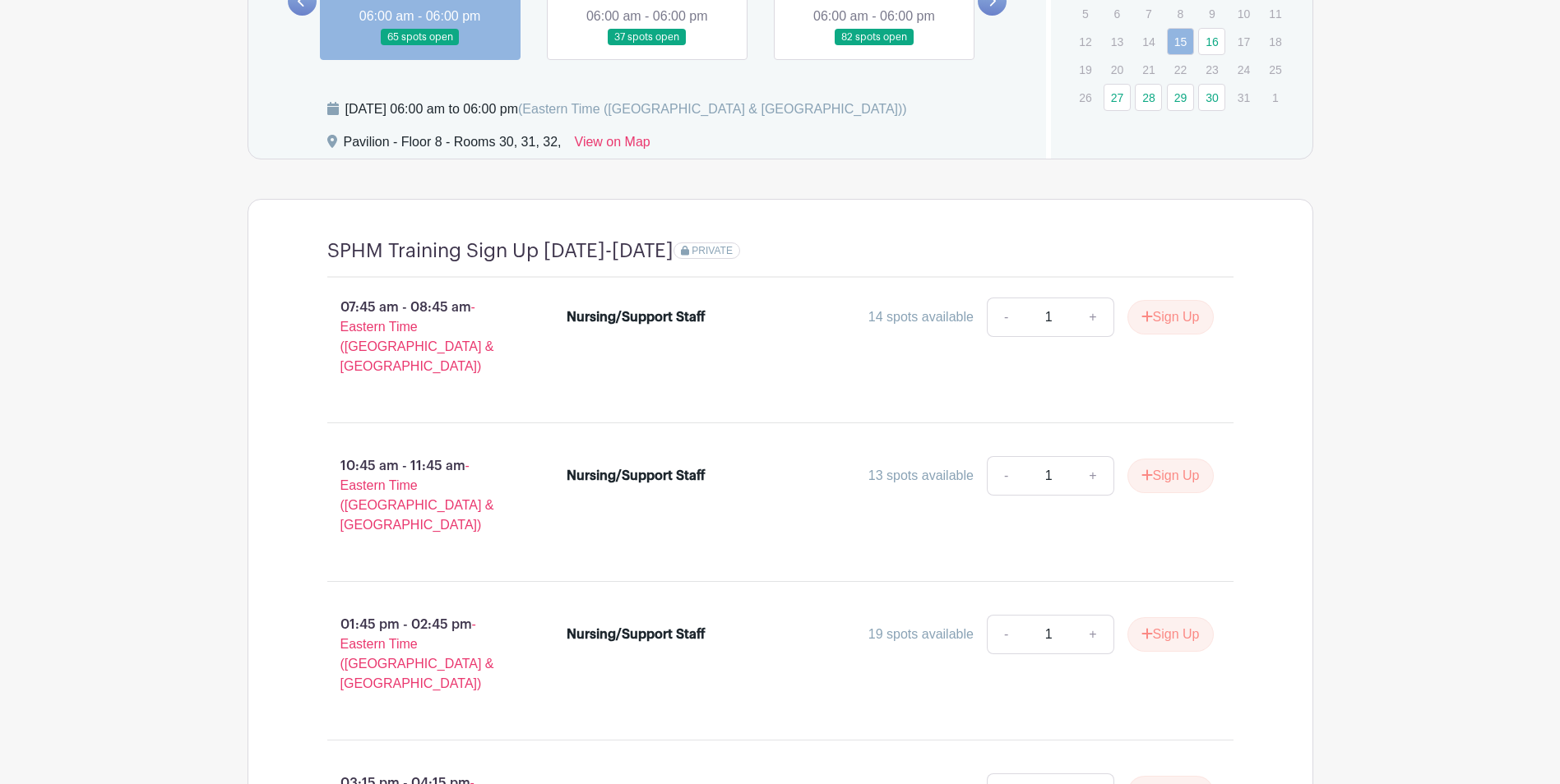
scroll to position [1449, 0]
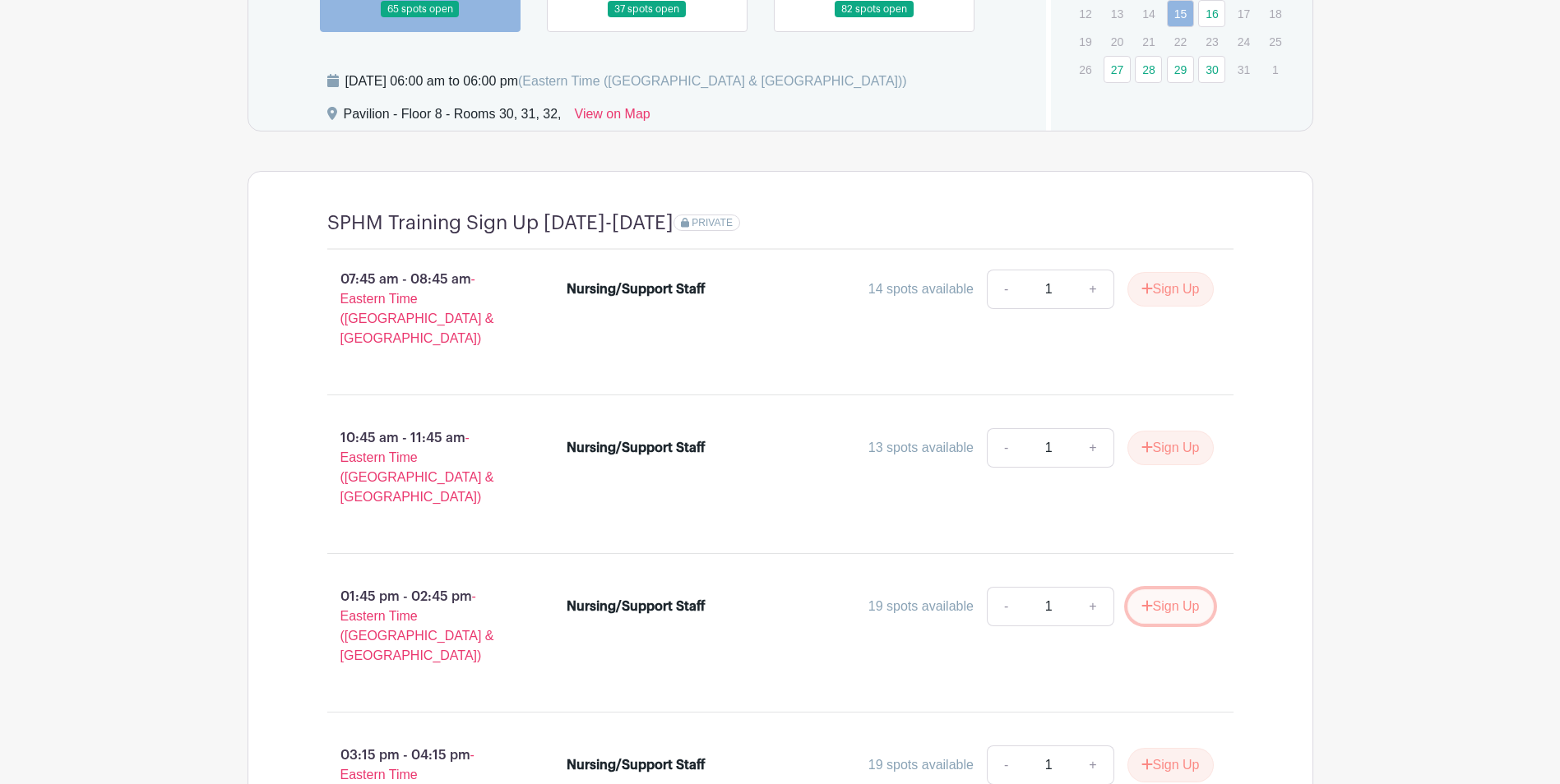
click at [1179, 590] on button "Sign Up" at bounding box center [1170, 607] width 86 height 35
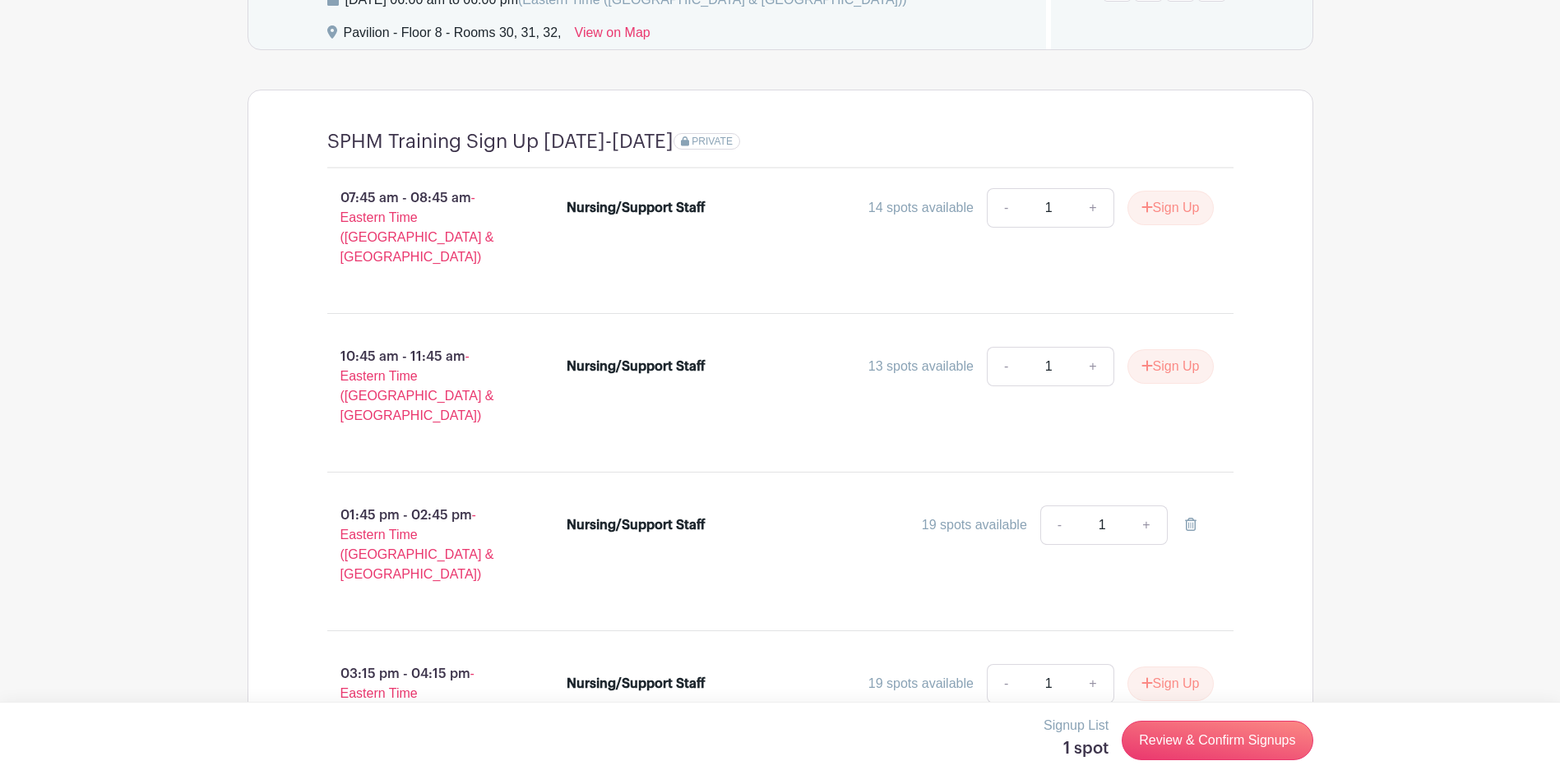
scroll to position [1613, 0]
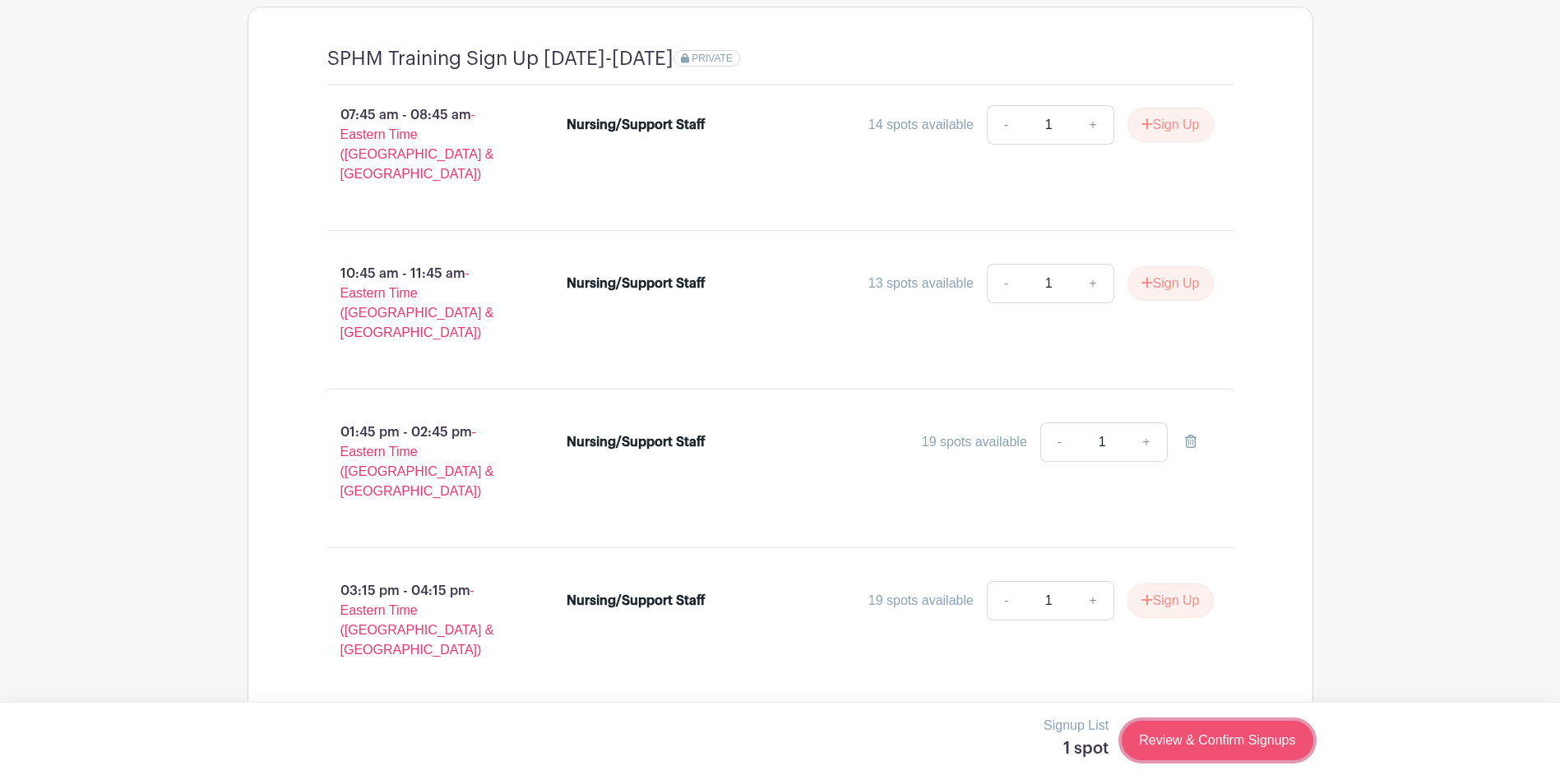
click at [1245, 749] on link "Review & Confirm Signups" at bounding box center [1217, 741] width 191 height 40
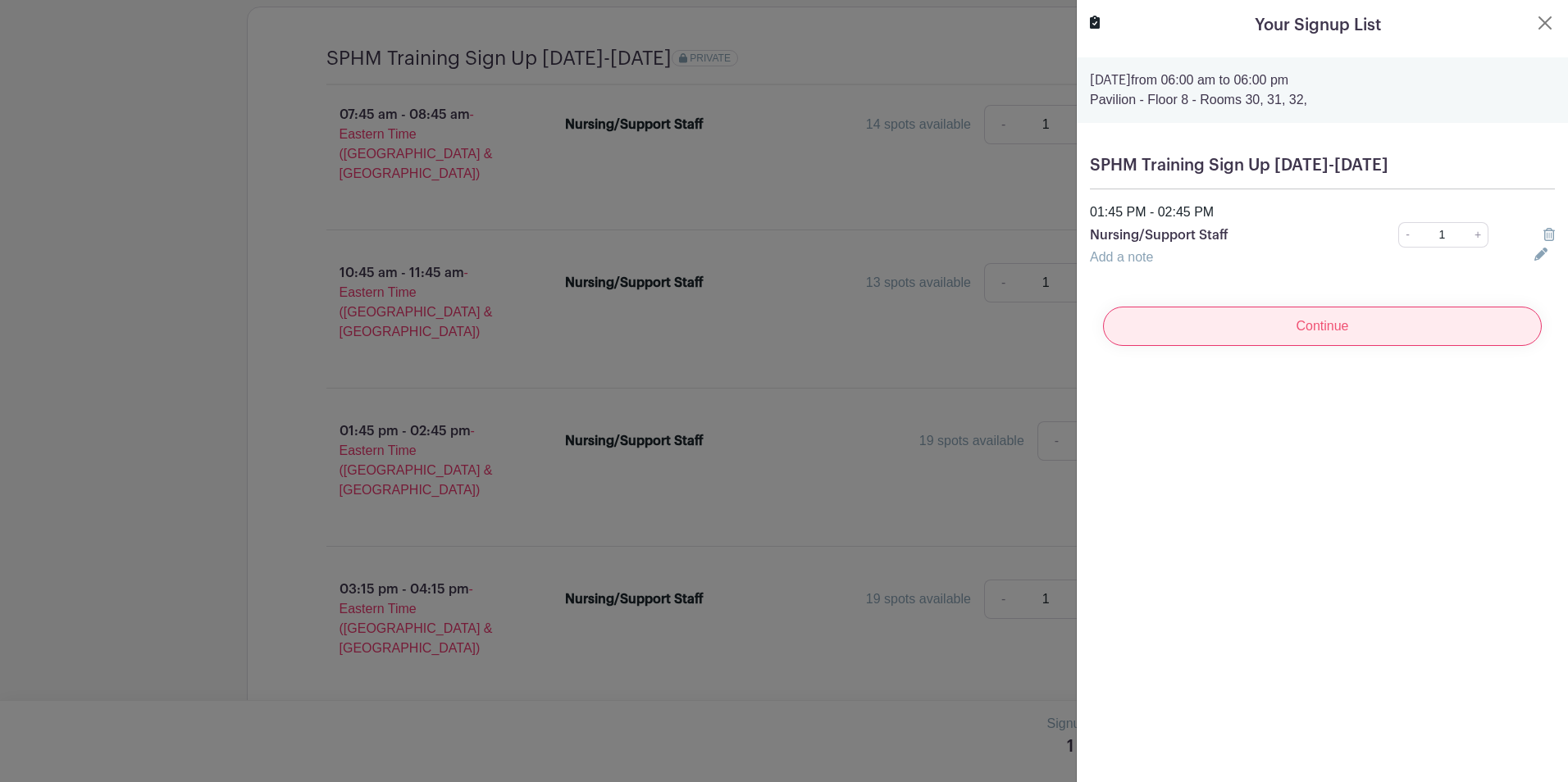
click at [1156, 338] on input "Continue" at bounding box center [1322, 327] width 439 height 40
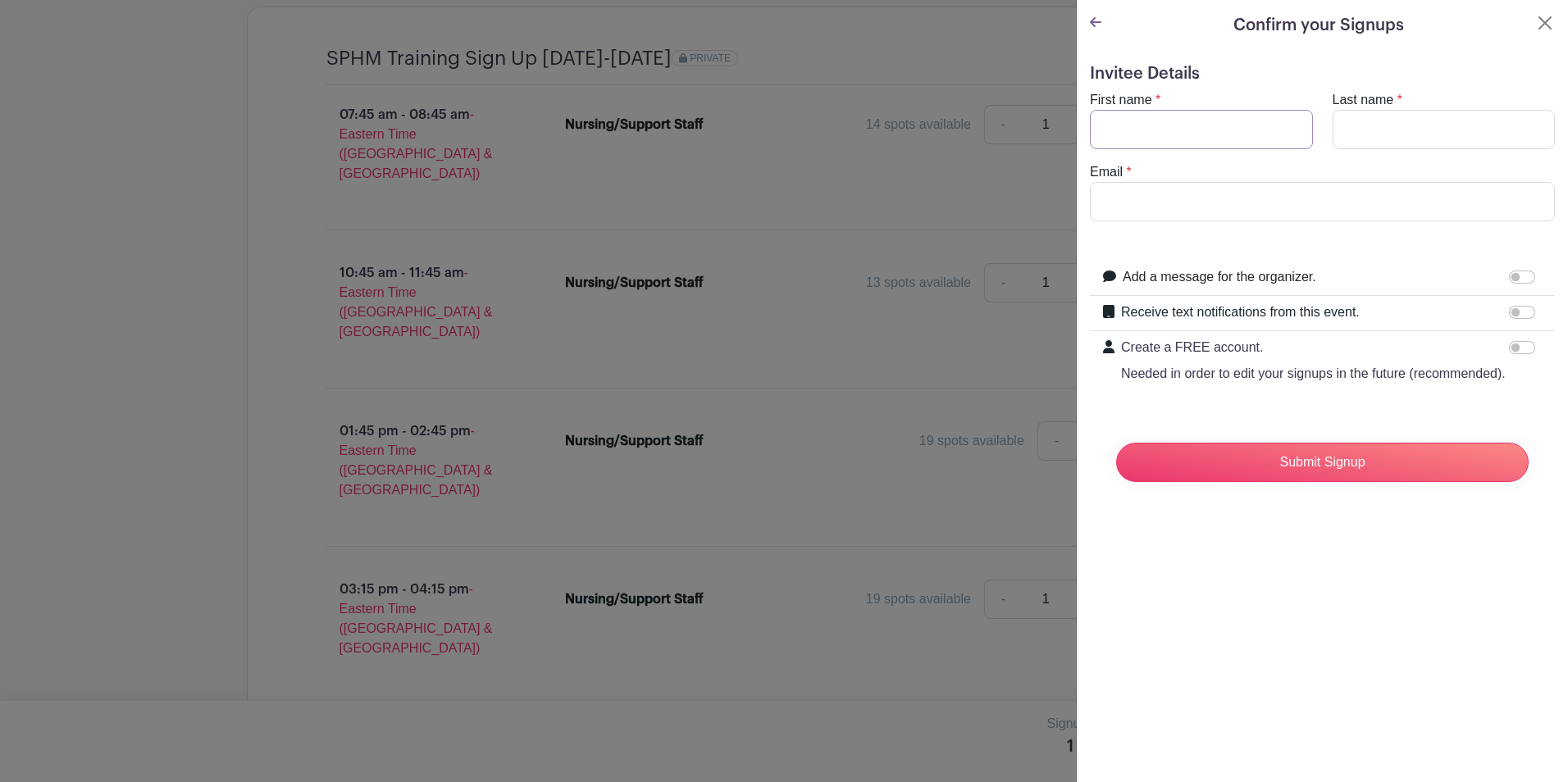
click at [1167, 125] on input "First name" at bounding box center [1201, 130] width 223 height 40
type input "d"
type input "Dana"
type input "French"
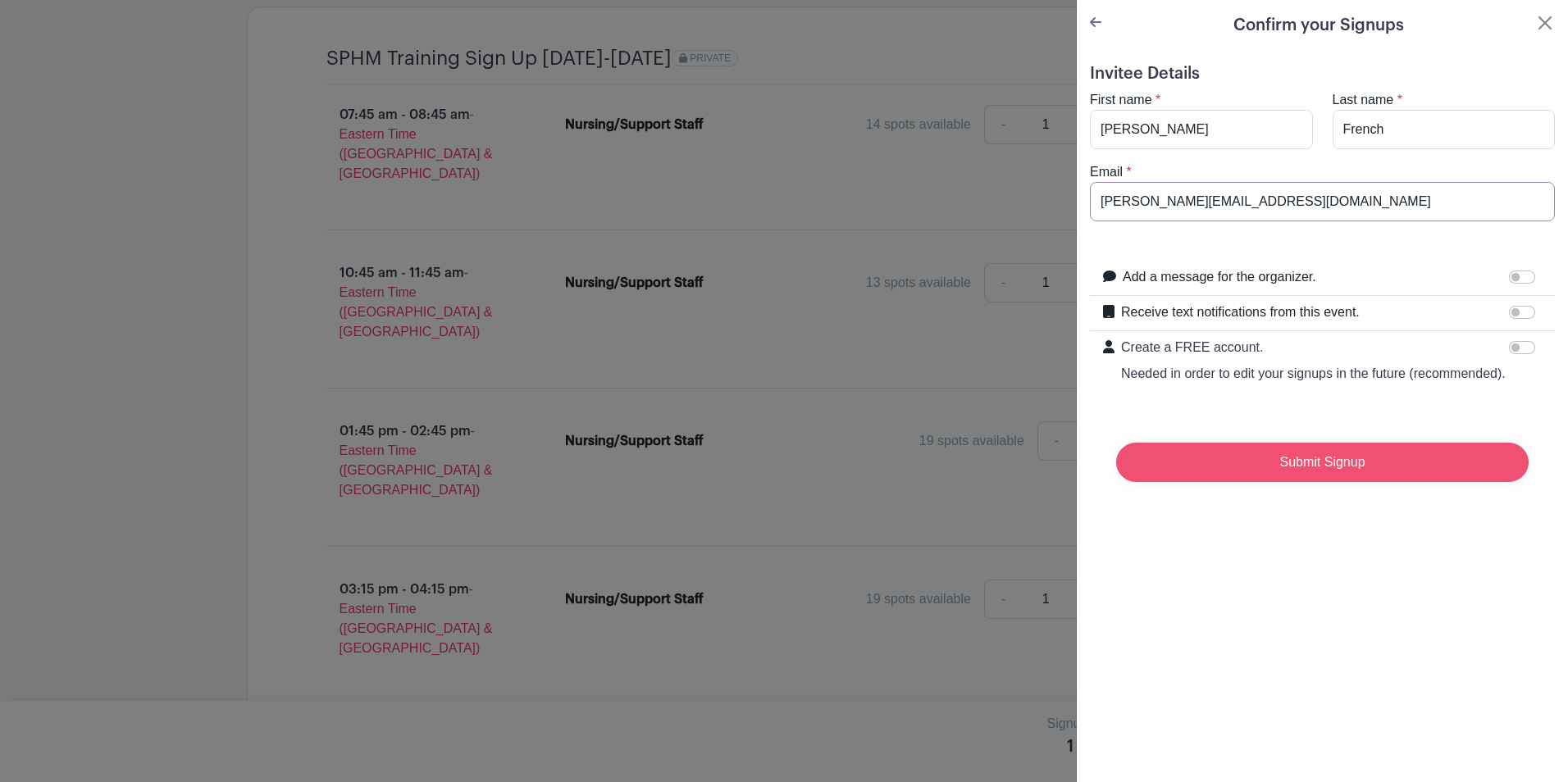
type input "hornbeck@med.umich.edu"
click at [1267, 483] on input "Submit Signup" at bounding box center [1322, 463] width 412 height 40
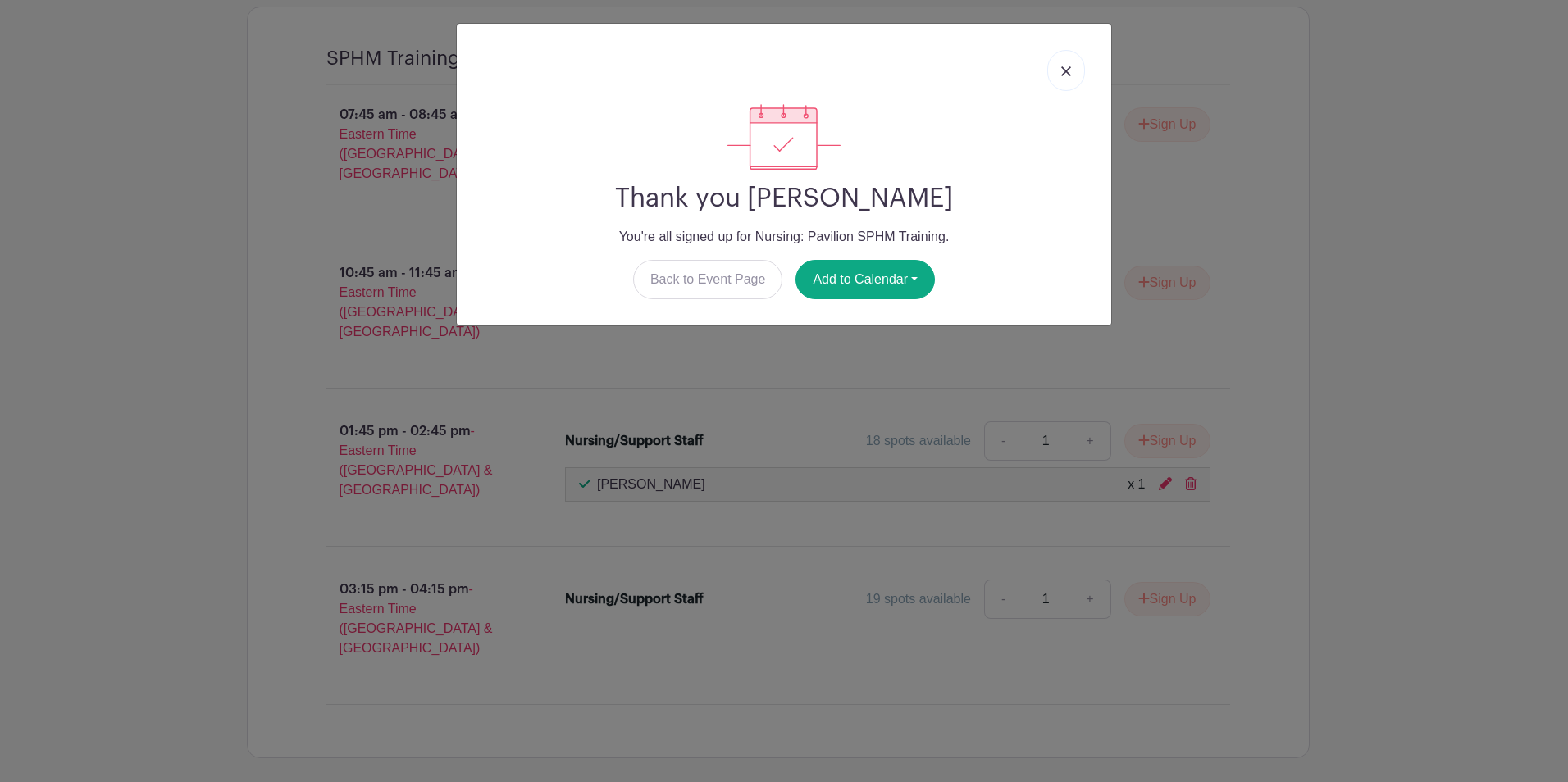
click at [1062, 69] on img at bounding box center [1066, 72] width 10 height 10
